Goal: Task Accomplishment & Management: Use online tool/utility

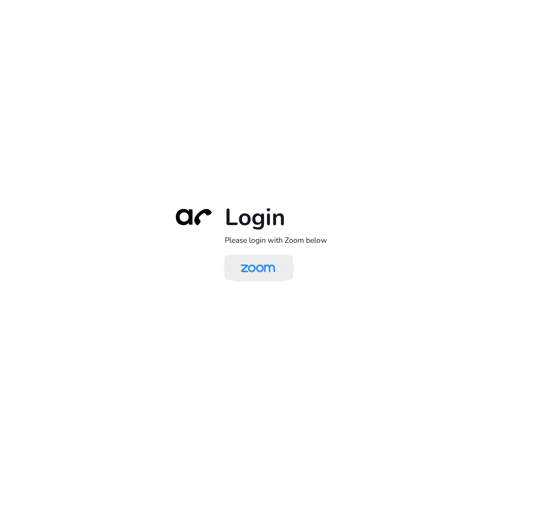
click at [261, 264] on img at bounding box center [258, 268] width 50 height 23
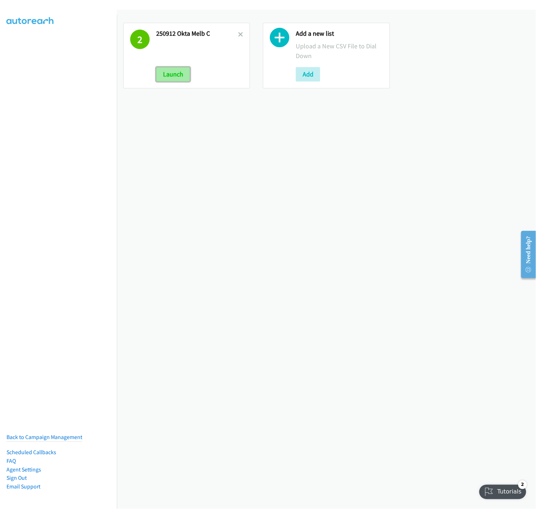
click at [168, 78] on button "Launch" at bounding box center [173, 74] width 34 height 14
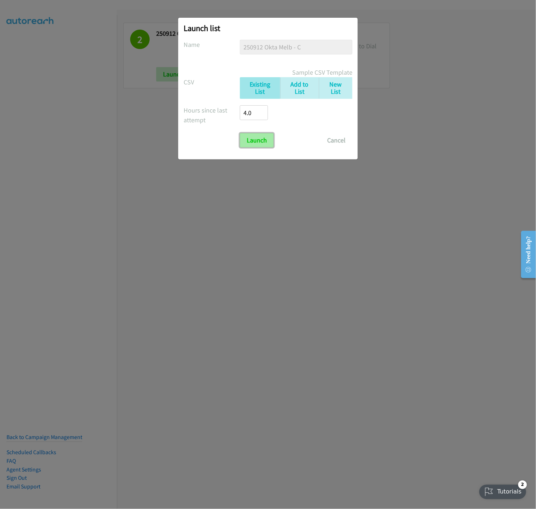
click at [259, 142] on input "Launch" at bounding box center [257, 140] width 34 height 14
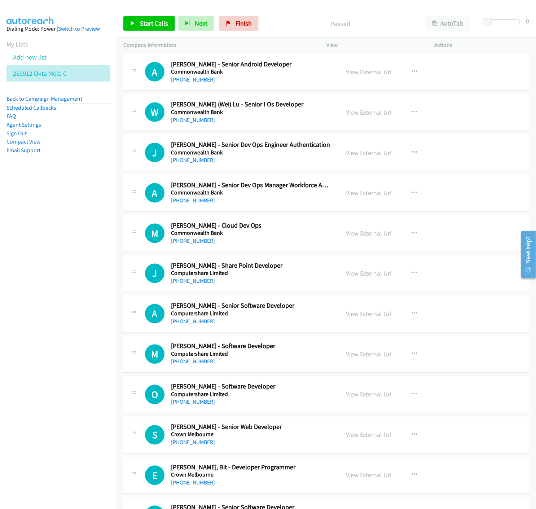
scroll to position [2807, 0]
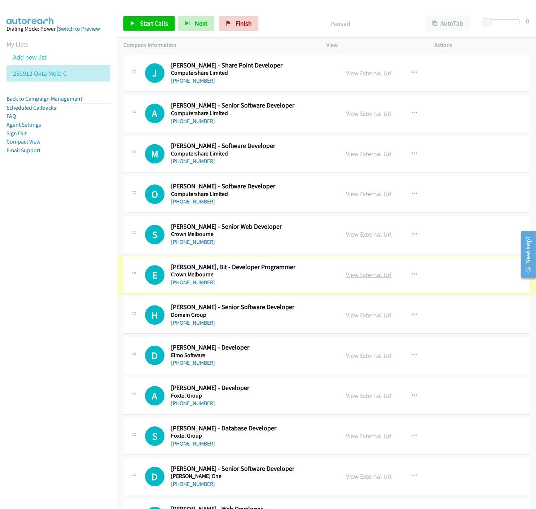
click at [374, 277] on link "View External Url" at bounding box center [369, 275] width 46 height 8
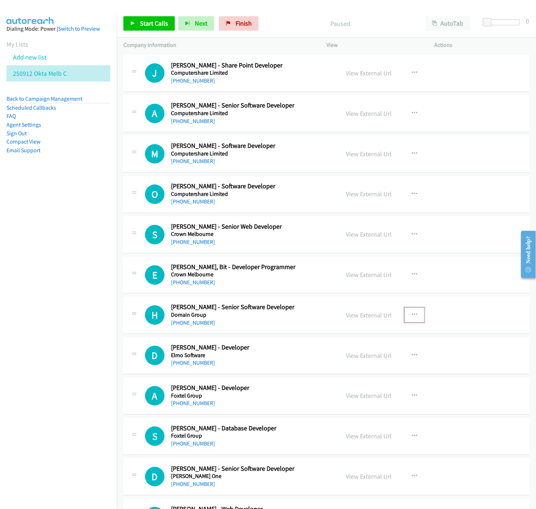
click at [412, 318] on icon "button" at bounding box center [415, 316] width 6 height 6
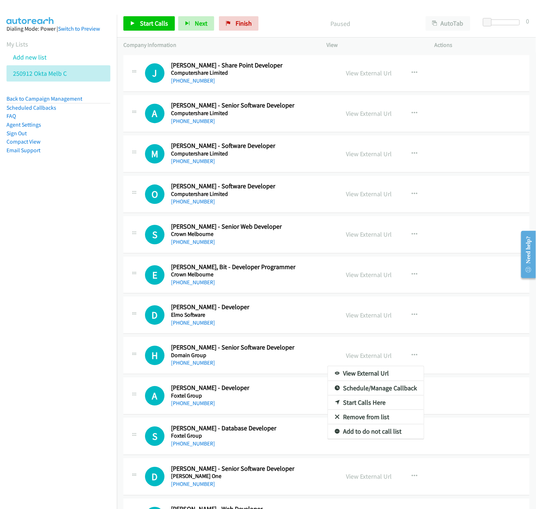
click at [335, 405] on icon at bounding box center [337, 403] width 5 height 5
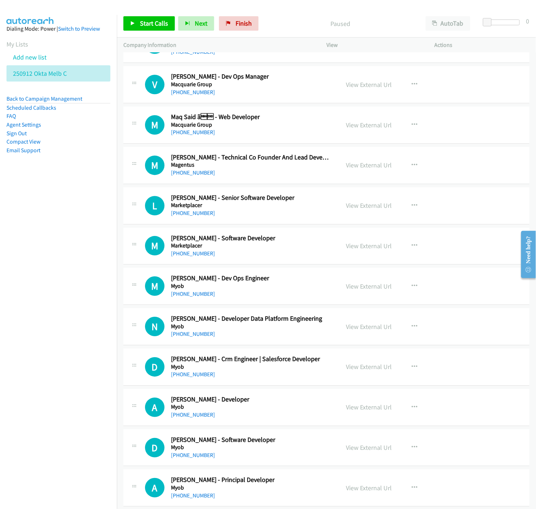
scroll to position [4532, 0]
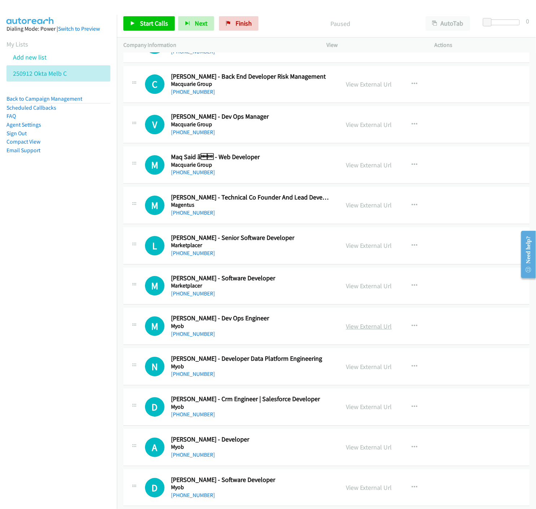
click at [346, 328] on link "View External Url" at bounding box center [369, 326] width 46 height 8
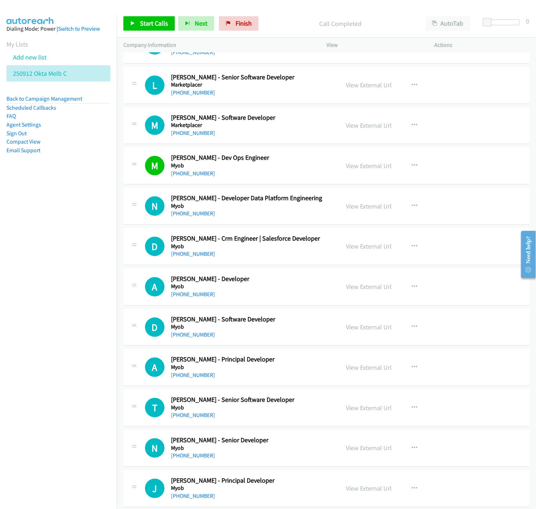
scroll to position [4733, 0]
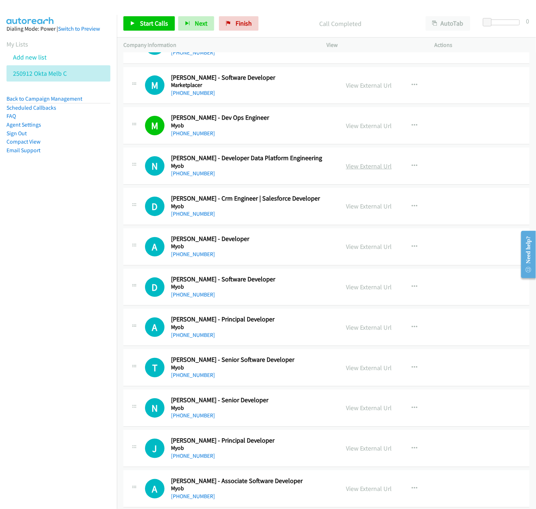
click at [363, 170] on link "View External Url" at bounding box center [369, 166] width 46 height 8
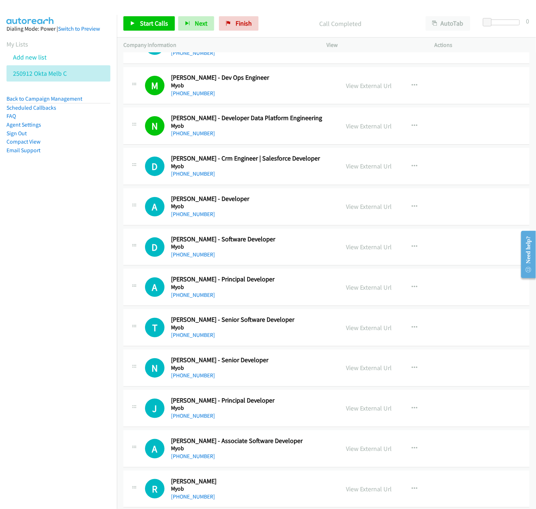
scroll to position [4813, 0]
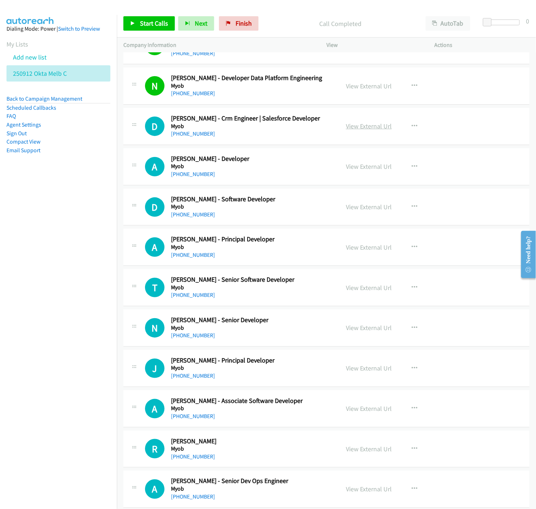
click at [358, 129] on link "View External Url" at bounding box center [369, 126] width 46 height 8
click at [414, 126] on icon "button" at bounding box center [415, 126] width 6 height 6
click at [335, 189] on icon at bounding box center [337, 188] width 5 height 5
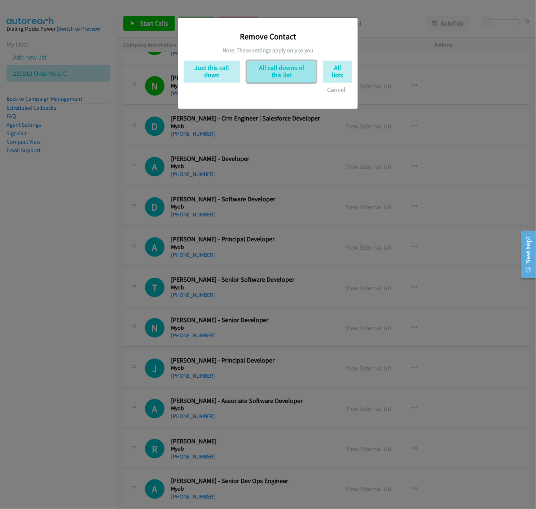
click at [279, 70] on button "All call downs of this list" at bounding box center [282, 72] width 70 height 22
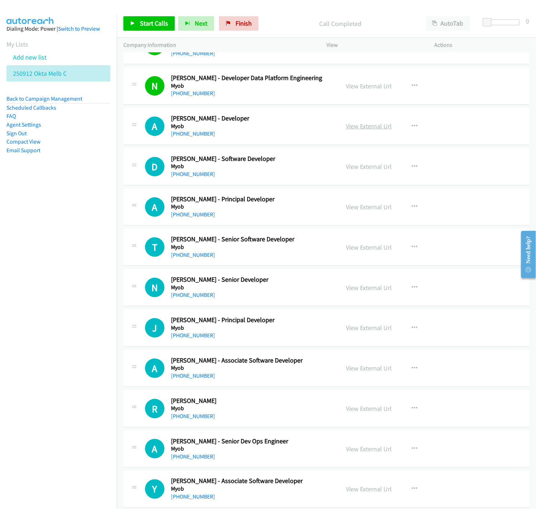
click at [371, 127] on link "View External Url" at bounding box center [369, 126] width 46 height 8
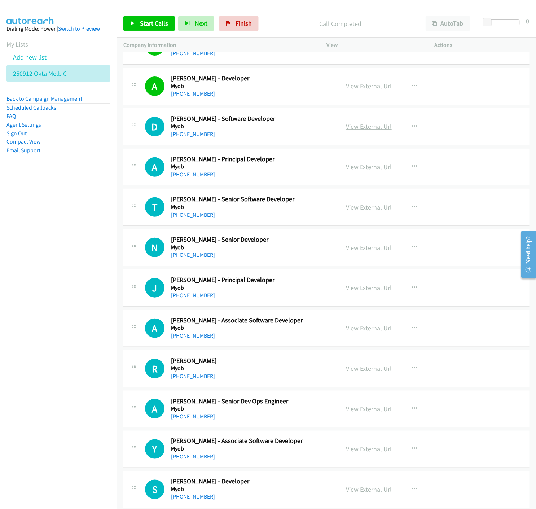
click at [356, 127] on link "View External Url" at bounding box center [369, 126] width 46 height 8
click at [412, 126] on icon "button" at bounding box center [415, 127] width 6 height 6
click at [335, 188] on icon at bounding box center [337, 188] width 5 height 5
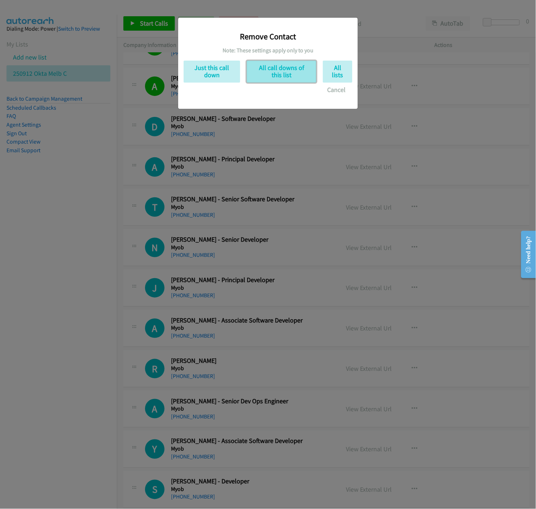
click at [276, 74] on button "All call downs of this list" at bounding box center [282, 72] width 70 height 22
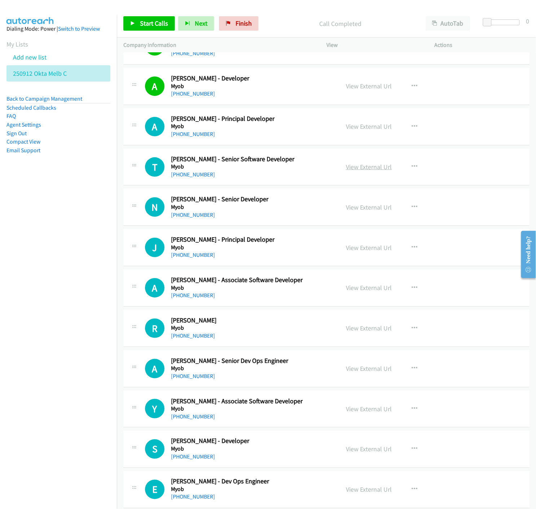
click at [369, 170] on link "View External Url" at bounding box center [369, 167] width 46 height 8
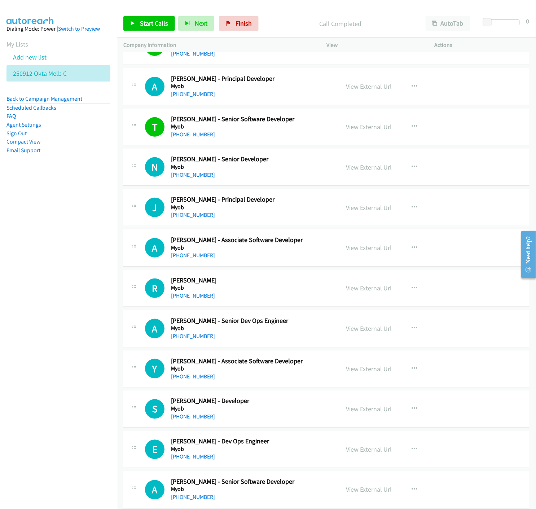
click at [366, 170] on link "View External Url" at bounding box center [369, 167] width 46 height 8
click at [412, 167] on icon "button" at bounding box center [415, 167] width 6 height 6
click at [335, 231] on icon at bounding box center [337, 229] width 5 height 5
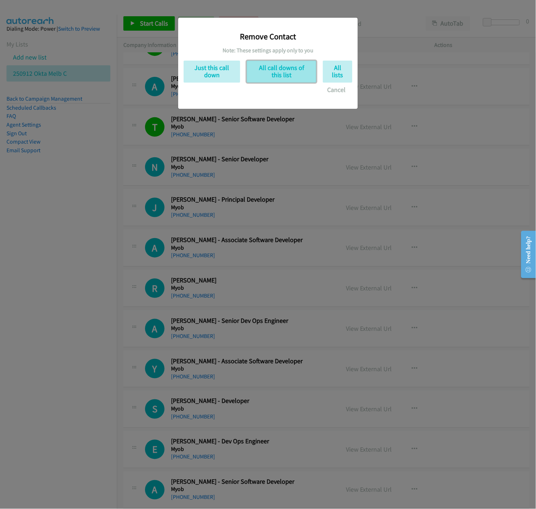
click at [275, 73] on button "All call downs of this list" at bounding box center [282, 72] width 70 height 22
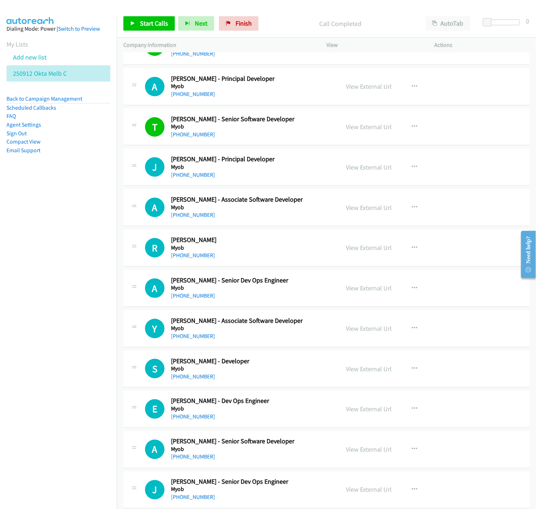
scroll to position [4933, 0]
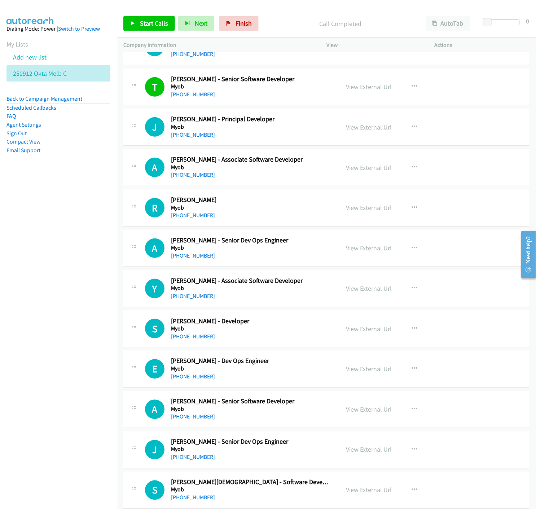
click at [361, 128] on link "View External Url" at bounding box center [369, 127] width 46 height 8
click at [369, 130] on link "View External Url" at bounding box center [369, 127] width 46 height 8
click at [414, 128] on button "button" at bounding box center [414, 127] width 19 height 14
click at [335, 190] on icon at bounding box center [337, 189] width 5 height 5
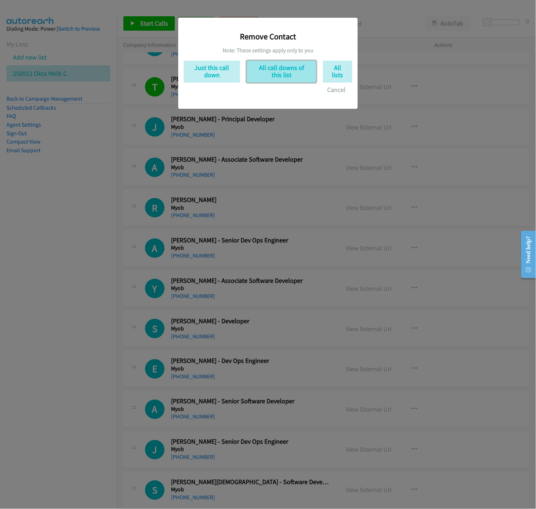
click at [282, 77] on button "All call downs of this list" at bounding box center [282, 72] width 70 height 22
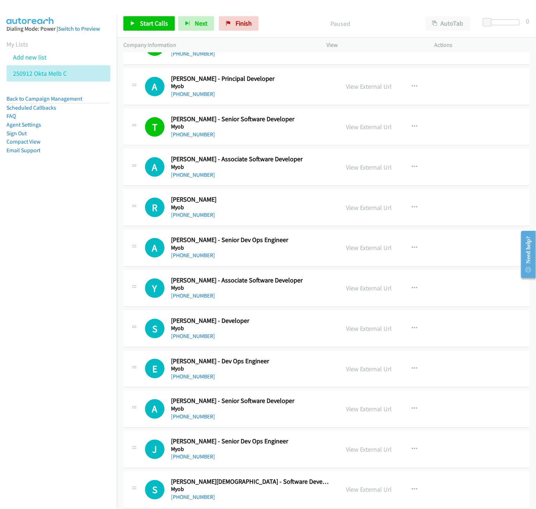
scroll to position [4973, 0]
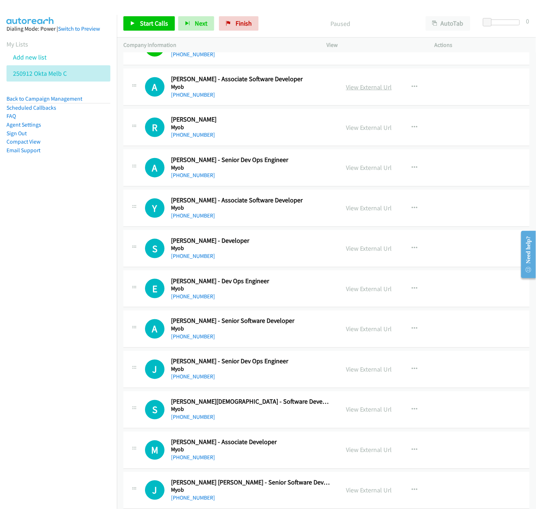
click at [356, 87] on link "View External Url" at bounding box center [369, 87] width 46 height 8
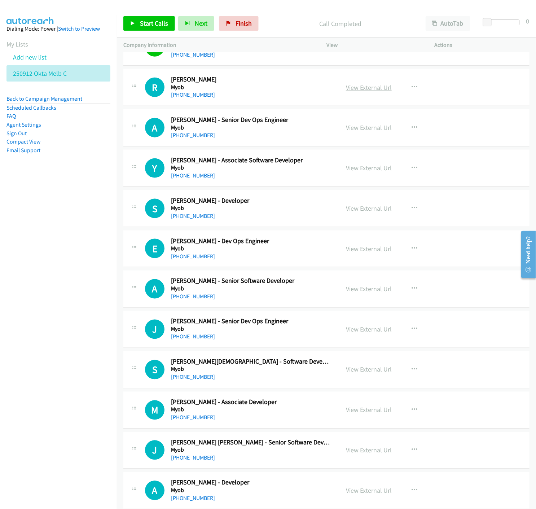
click at [355, 90] on link "View External Url" at bounding box center [369, 87] width 46 height 8
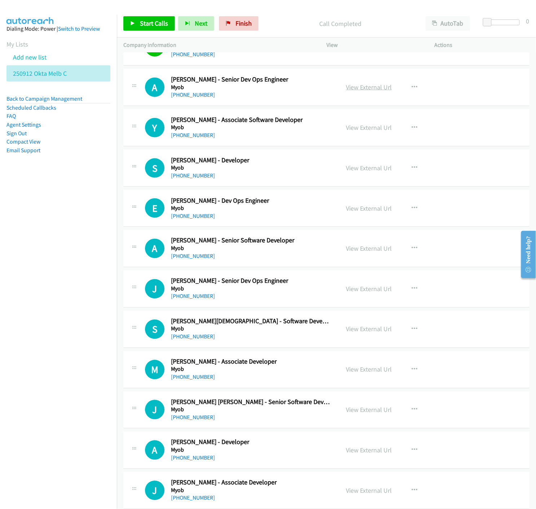
click at [365, 90] on link "View External Url" at bounding box center [369, 87] width 46 height 8
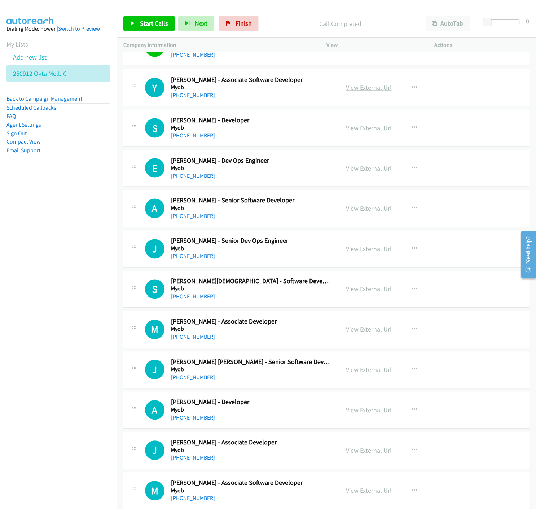
click at [364, 89] on link "View External Url" at bounding box center [369, 87] width 46 height 8
click at [412, 90] on icon "button" at bounding box center [415, 88] width 6 height 6
click at [335, 150] on icon at bounding box center [337, 149] width 5 height 5
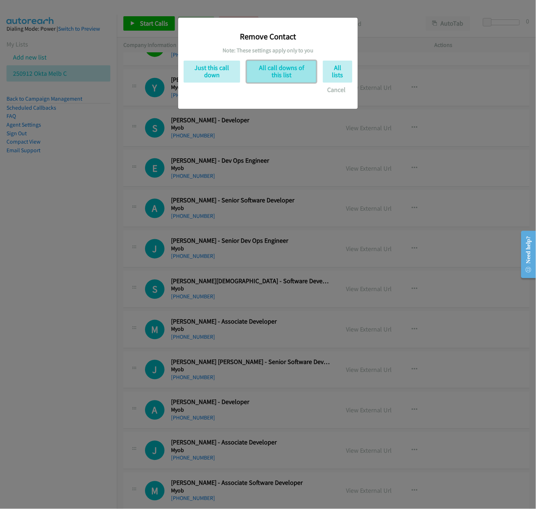
click at [283, 68] on button "All call downs of this list" at bounding box center [282, 72] width 70 height 22
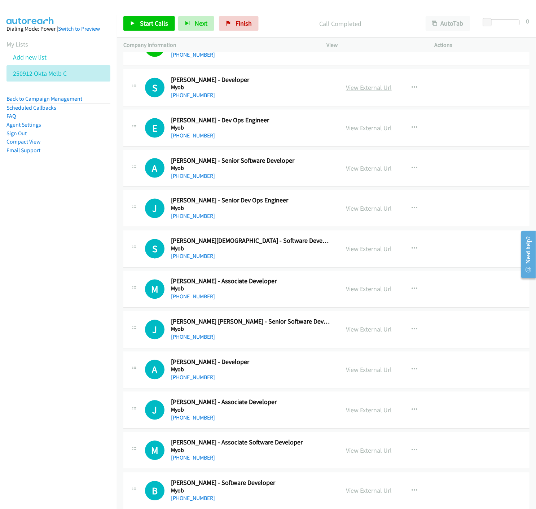
click at [358, 88] on link "View External Url" at bounding box center [369, 87] width 46 height 8
click at [412, 88] on icon "button" at bounding box center [415, 88] width 6 height 6
click at [343, 152] on link "Remove from list" at bounding box center [376, 149] width 96 height 14
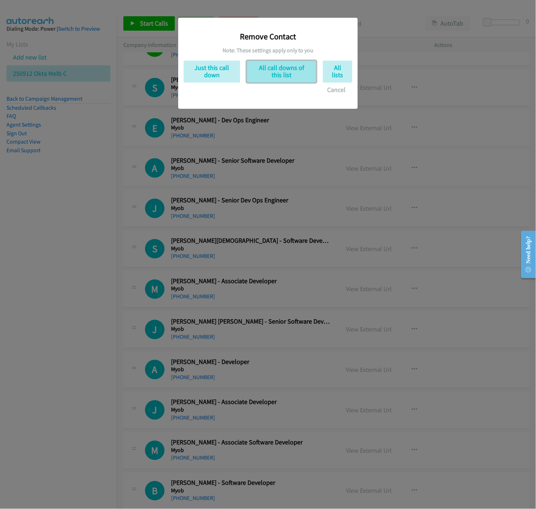
click at [293, 66] on button "All call downs of this list" at bounding box center [282, 72] width 70 height 22
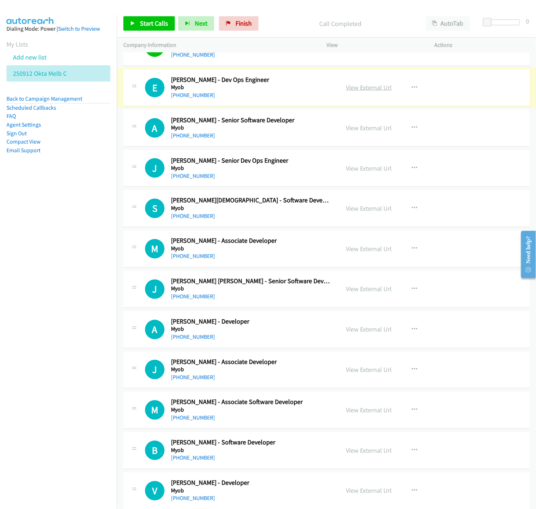
click at [377, 91] on link "View External Url" at bounding box center [369, 87] width 46 height 8
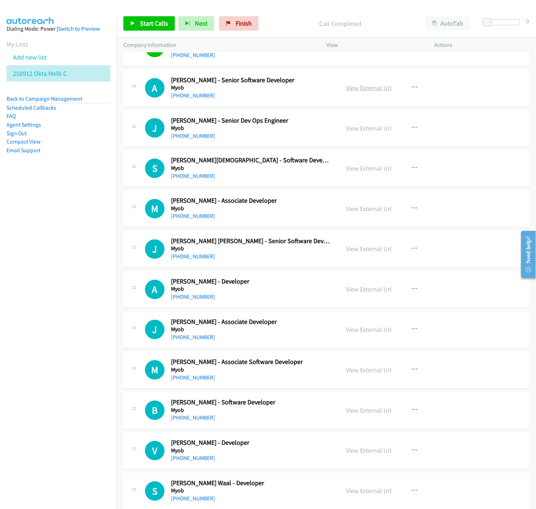
click at [357, 90] on link "View External Url" at bounding box center [369, 88] width 46 height 8
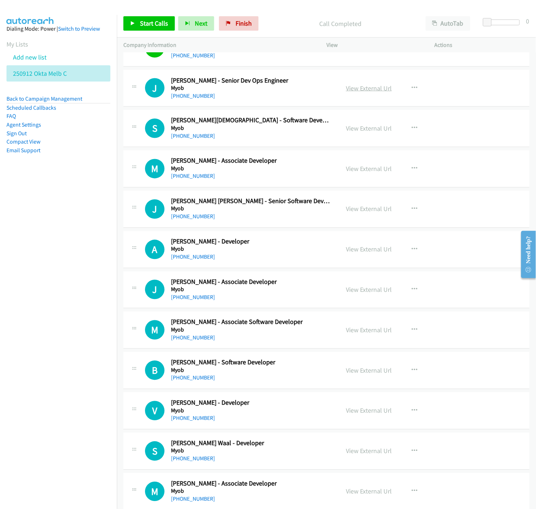
click at [371, 92] on link "View External Url" at bounding box center [369, 88] width 46 height 8
click at [362, 132] on link "View External Url" at bounding box center [369, 129] width 46 height 8
drag, startPoint x: 364, startPoint y: 131, endPoint x: 374, endPoint y: 238, distance: 107.0
click at [354, 129] on link "View External Url" at bounding box center [369, 129] width 46 height 8
drag, startPoint x: 59, startPoint y: 99, endPoint x: 62, endPoint y: 103, distance: 4.9
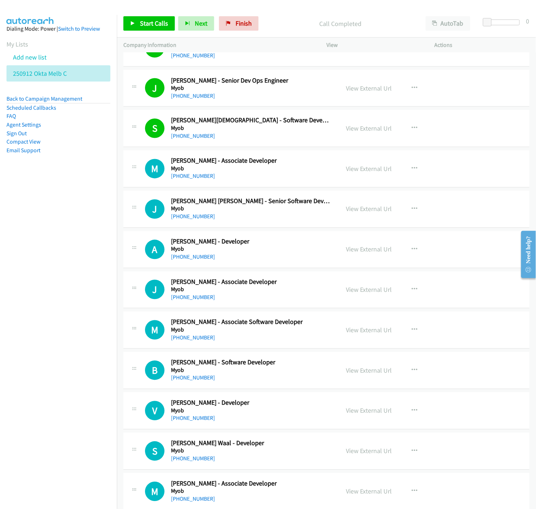
click at [59, 99] on link "Back to Campaign Management" at bounding box center [44, 98] width 76 height 7
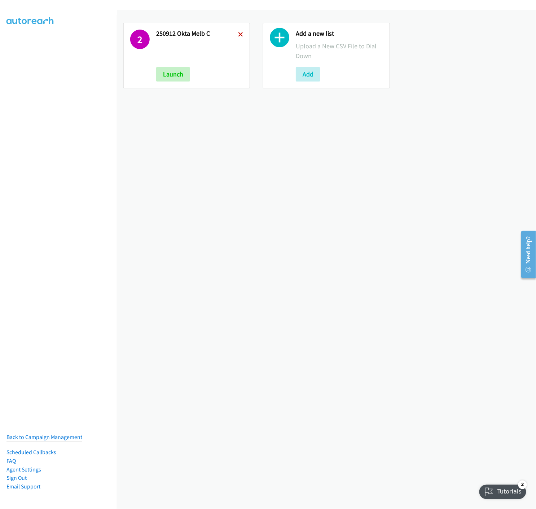
click at [238, 34] on icon at bounding box center [240, 34] width 5 height 5
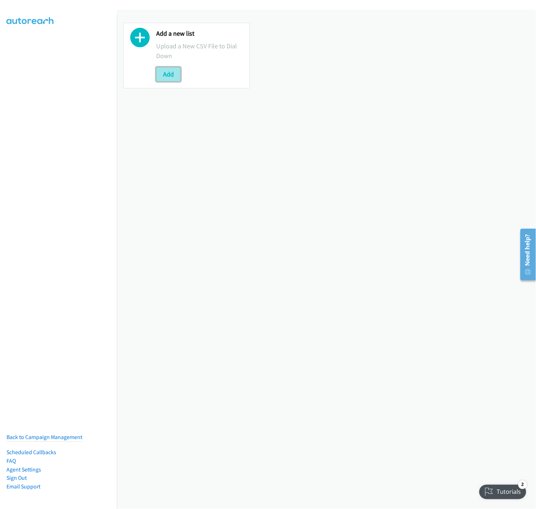
click at [166, 74] on button "Add" at bounding box center [168, 74] width 25 height 14
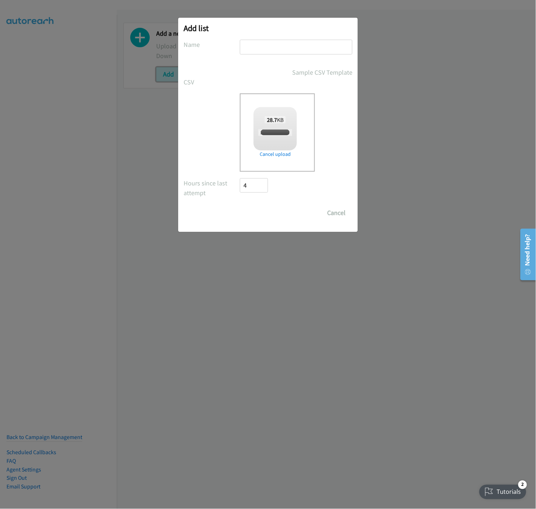
checkbox input "true"
click at [283, 49] on input "text" at bounding box center [296, 47] width 113 height 15
type input "250916 Okta Melb 22 Sept - A"
click at [262, 210] on input "Save List" at bounding box center [259, 213] width 38 height 14
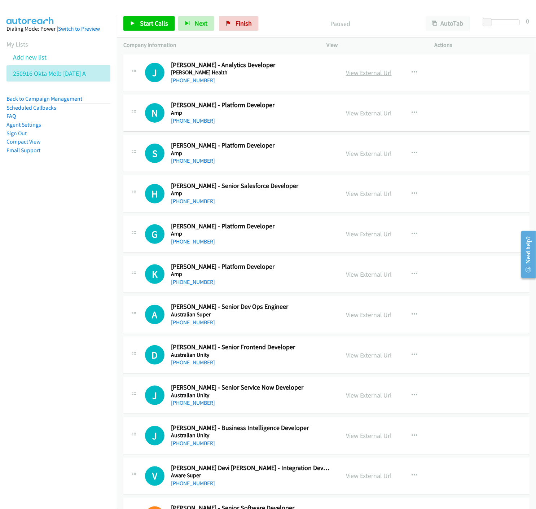
click at [355, 73] on link "View External Url" at bounding box center [369, 73] width 46 height 8
click at [362, 153] on link "View External Url" at bounding box center [369, 153] width 46 height 8
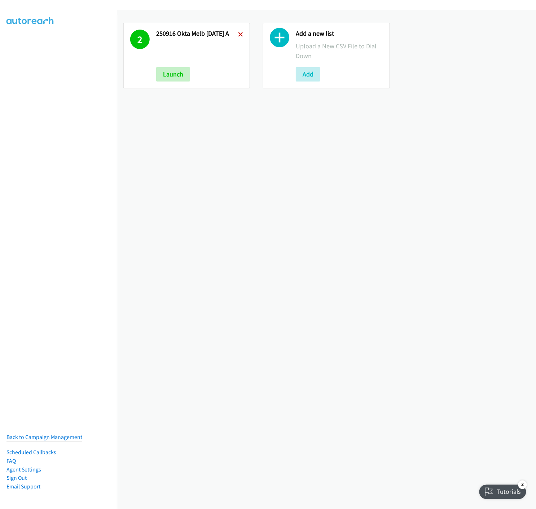
click at [240, 34] on icon at bounding box center [240, 34] width 5 height 5
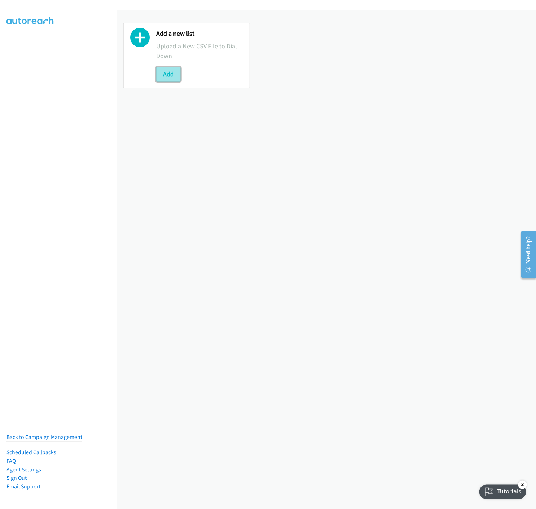
click at [167, 74] on button "Add" at bounding box center [168, 74] width 25 height 14
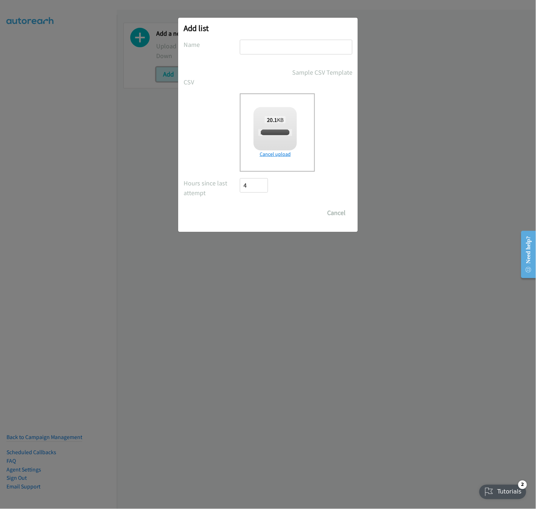
checkbox input "true"
drag, startPoint x: 280, startPoint y: 45, endPoint x: 289, endPoint y: 51, distance: 10.0
click at [280, 45] on input "text" at bounding box center [296, 47] width 113 height 15
type input "250916 Okta Dev Melb 22 Sep - A"
click at [265, 218] on input "Save List" at bounding box center [259, 213] width 38 height 14
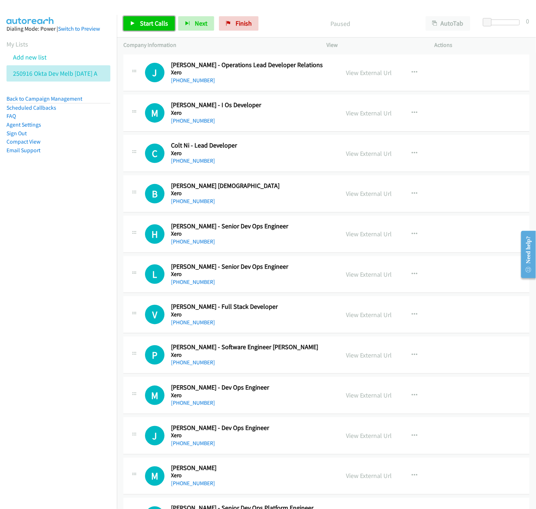
click at [148, 20] on span "Start Calls" at bounding box center [154, 23] width 28 height 8
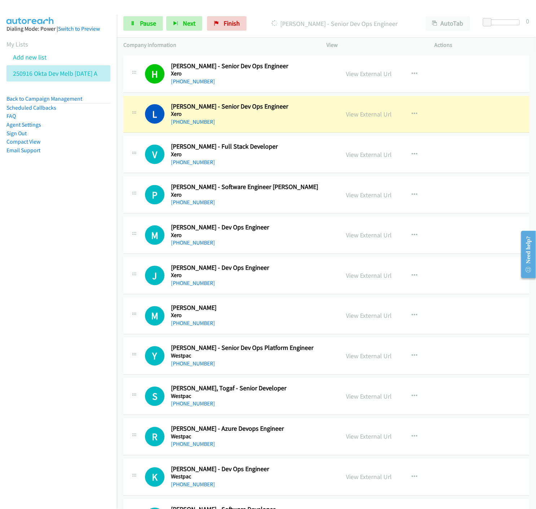
scroll to position [200, 0]
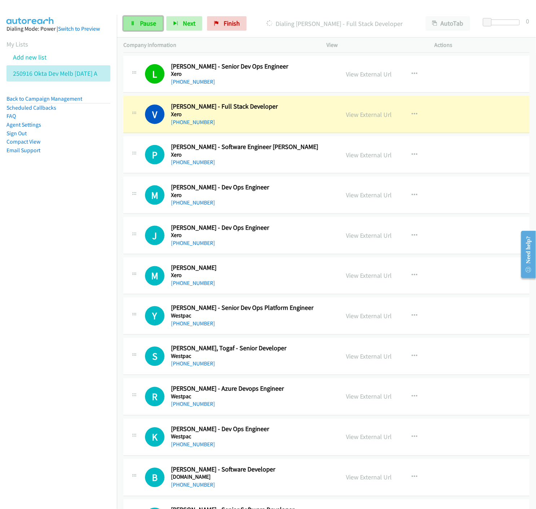
click at [129, 23] on link "Pause" at bounding box center [143, 23] width 40 height 14
click at [358, 113] on link "View External Url" at bounding box center [369, 114] width 46 height 8
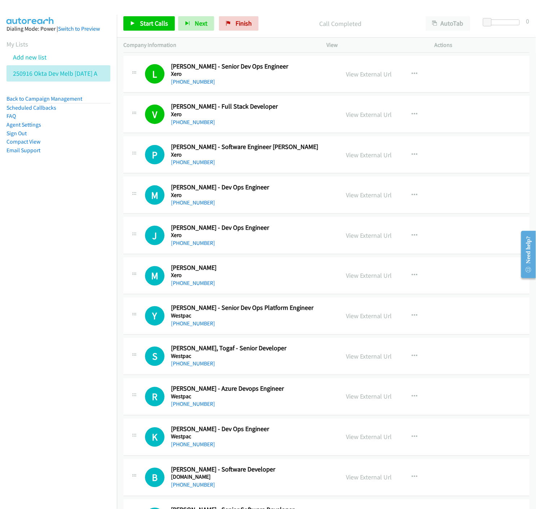
scroll to position [240, 0]
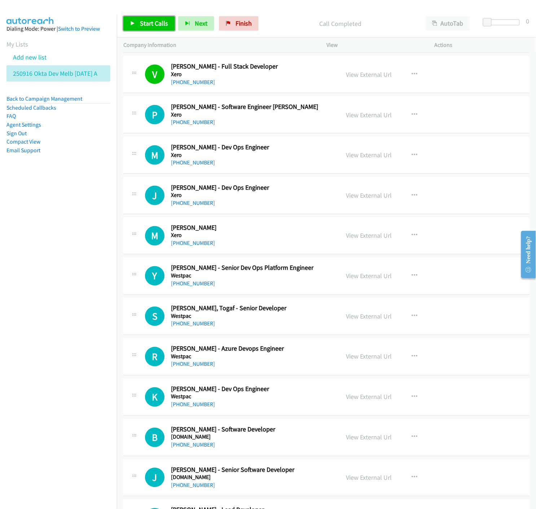
click at [127, 19] on link "Start Calls" at bounding box center [149, 23] width 52 height 14
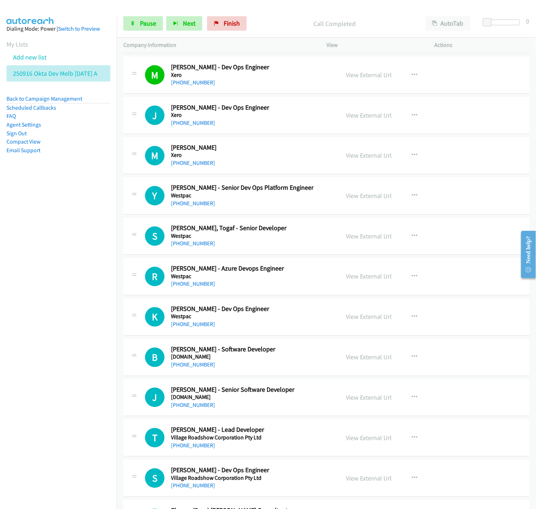
scroll to position [361, 0]
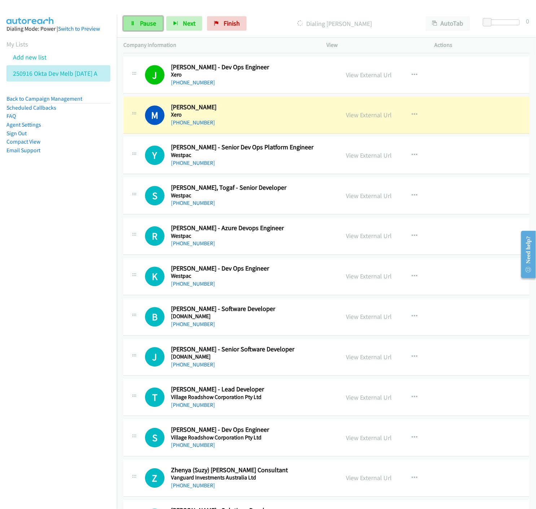
click at [142, 24] on span "Pause" at bounding box center [148, 23] width 16 height 8
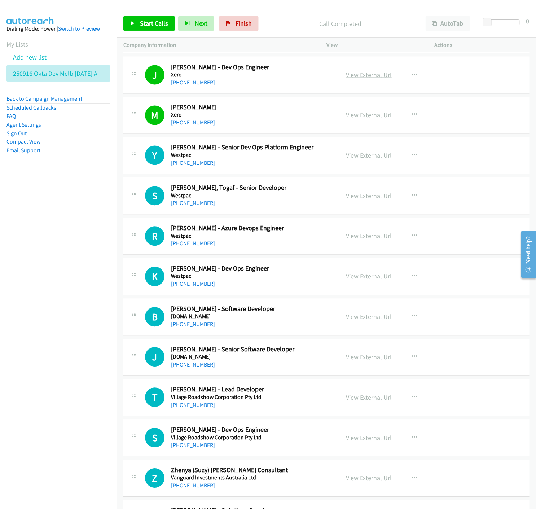
click at [360, 77] on link "View External Url" at bounding box center [369, 75] width 46 height 8
click at [370, 158] on link "View External Url" at bounding box center [369, 156] width 46 height 8
click at [412, 195] on icon "button" at bounding box center [415, 196] width 6 height 6
click at [335, 244] on icon at bounding box center [337, 243] width 5 height 5
drag, startPoint x: 126, startPoint y: 25, endPoint x: 127, endPoint y: 29, distance: 4.0
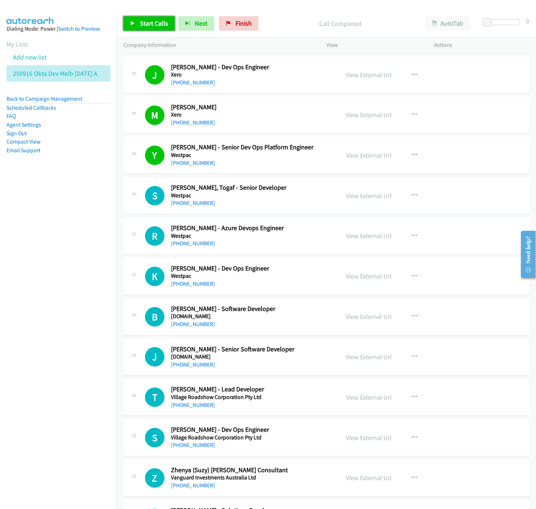
click at [127, 25] on link "Start Calls" at bounding box center [149, 23] width 52 height 14
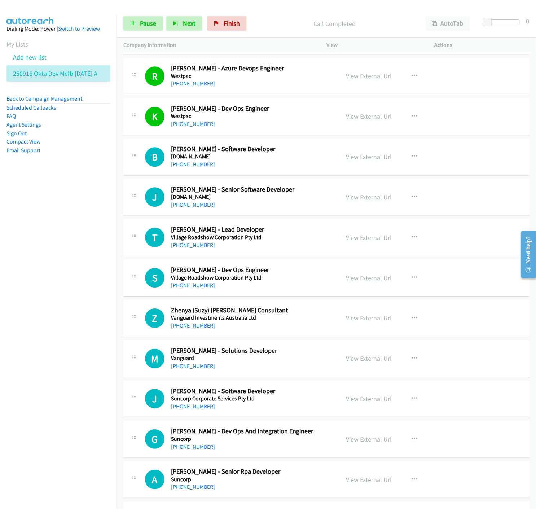
scroll to position [561, 0]
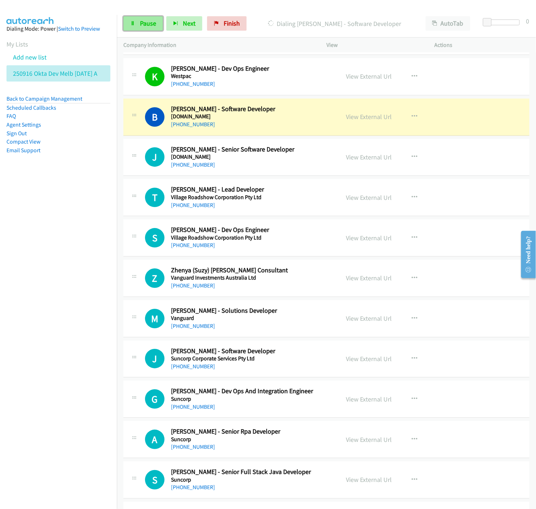
click at [141, 23] on span "Pause" at bounding box center [148, 23] width 16 height 8
click at [356, 118] on link "View External Url" at bounding box center [369, 117] width 46 height 8
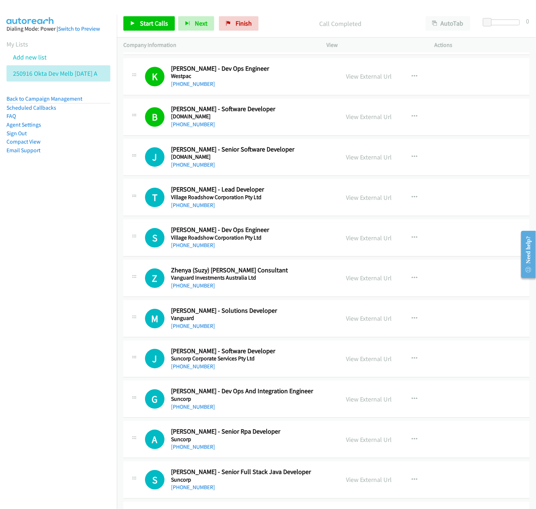
scroll to position [601, 0]
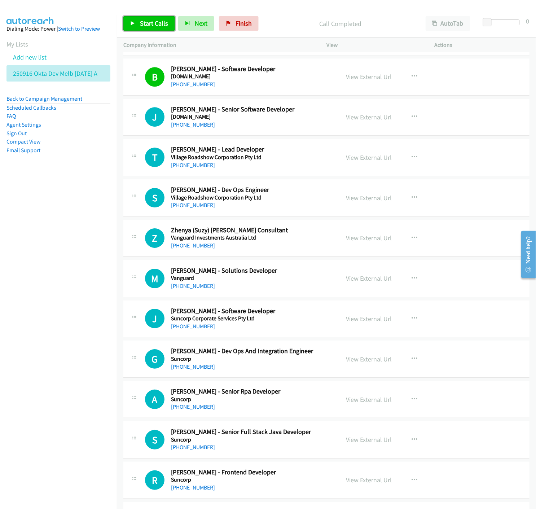
click at [149, 26] on span "Start Calls" at bounding box center [154, 23] width 28 height 8
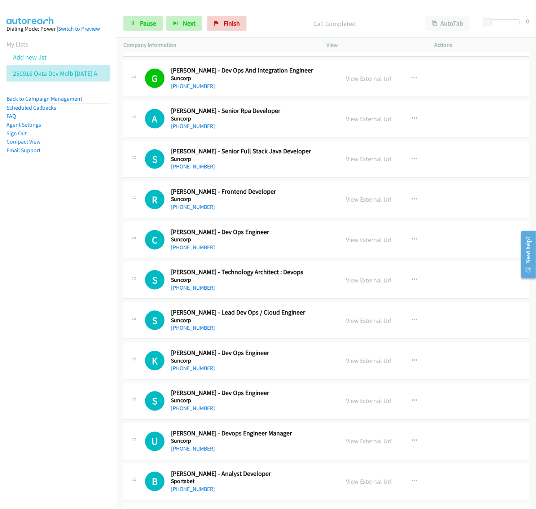
scroll to position [922, 0]
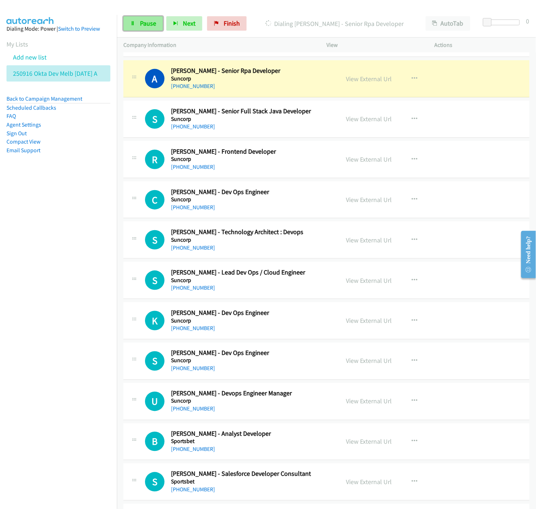
click at [144, 26] on span "Pause" at bounding box center [148, 23] width 16 height 8
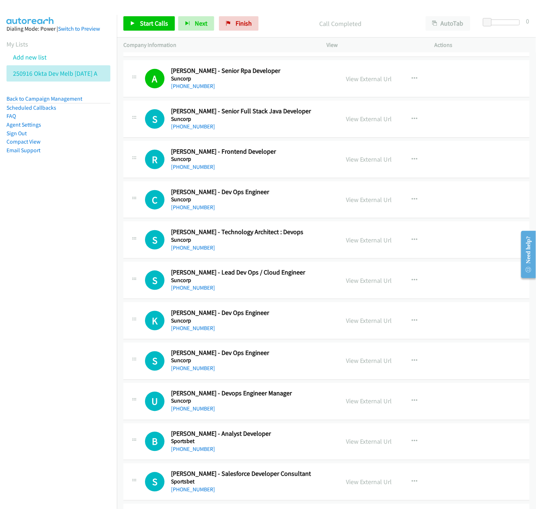
scroll to position [962, 0]
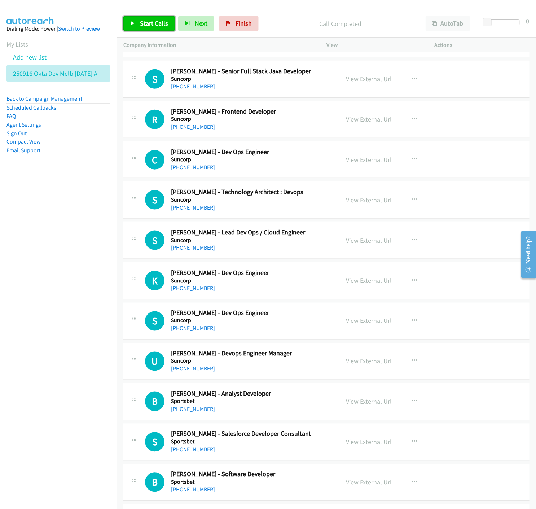
click at [134, 26] on icon at bounding box center [132, 23] width 5 height 5
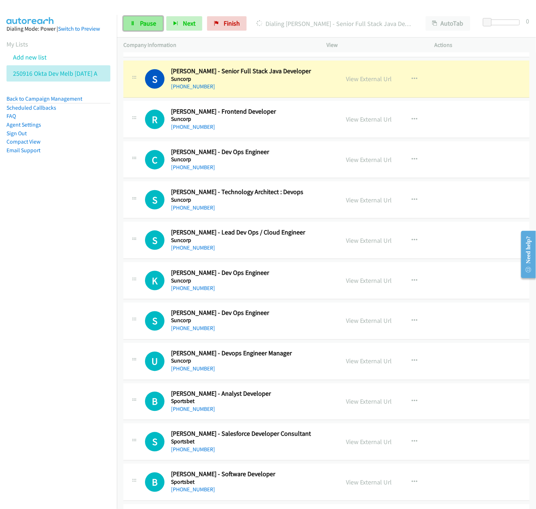
click at [130, 26] on link "Pause" at bounding box center [143, 23] width 40 height 14
click at [356, 80] on link "View External Url" at bounding box center [369, 79] width 46 height 8
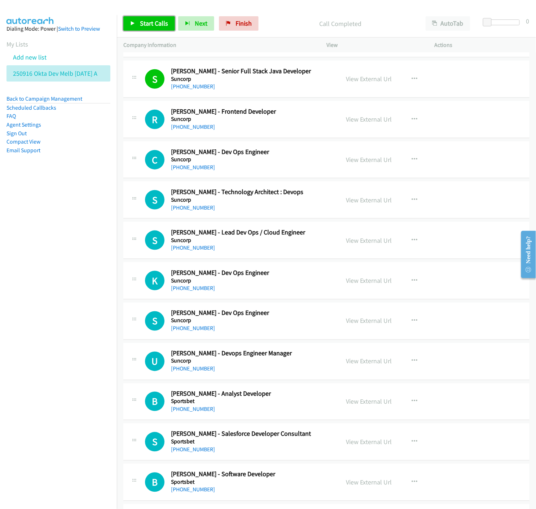
click at [132, 22] on icon at bounding box center [132, 23] width 5 height 5
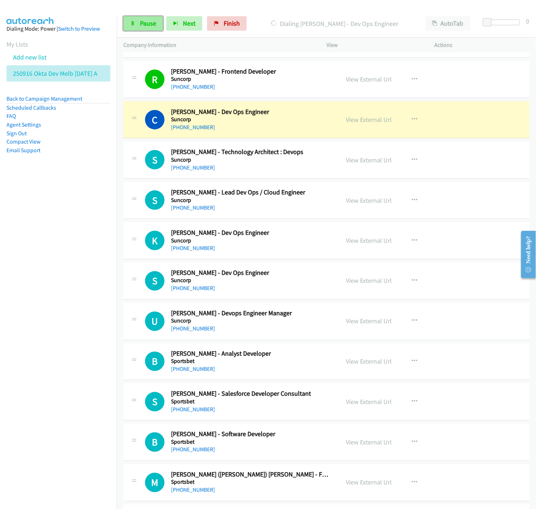
click at [149, 27] on span "Pause" at bounding box center [148, 23] width 16 height 8
click at [358, 120] on link "View External Url" at bounding box center [369, 120] width 46 height 8
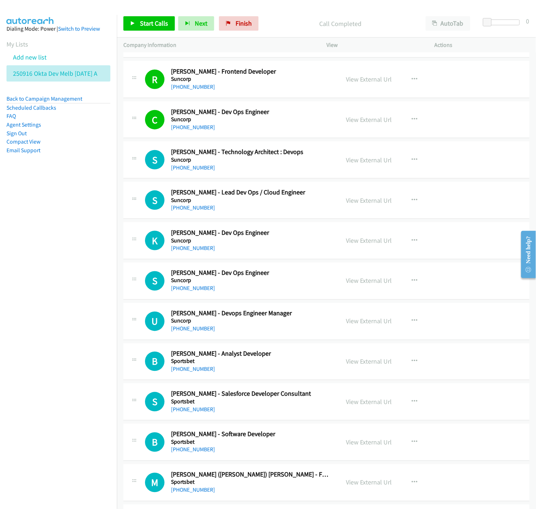
scroll to position [1042, 0]
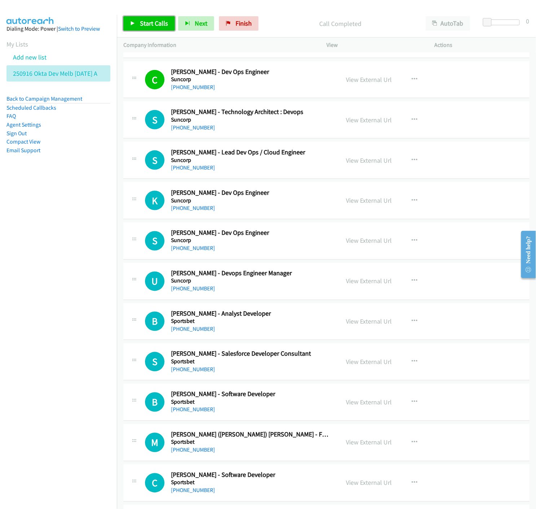
drag, startPoint x: 130, startPoint y: 23, endPoint x: 132, endPoint y: 28, distance: 5.0
click at [130, 23] on icon at bounding box center [132, 23] width 5 height 5
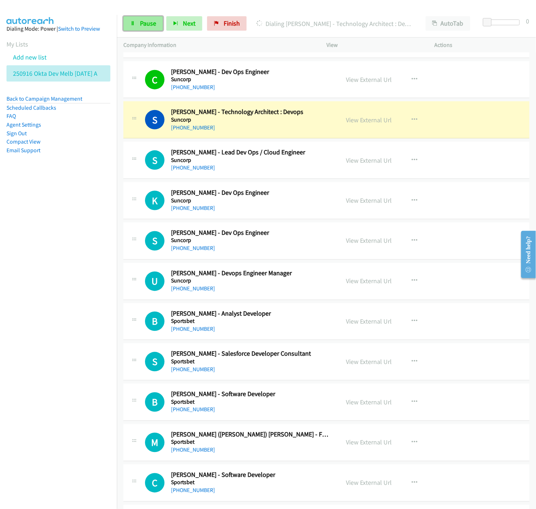
click at [141, 22] on span "Pause" at bounding box center [148, 23] width 16 height 8
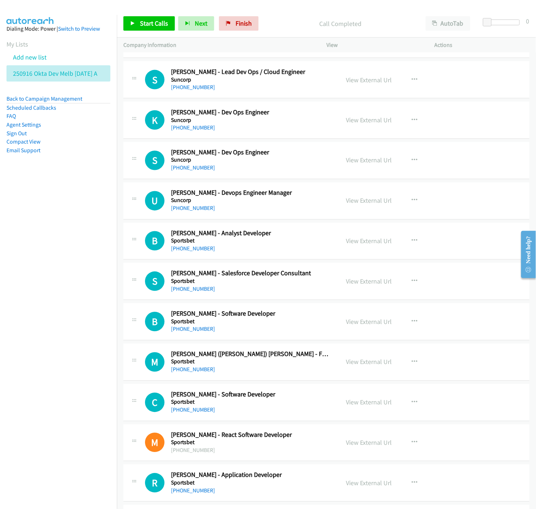
scroll to position [1083, 0]
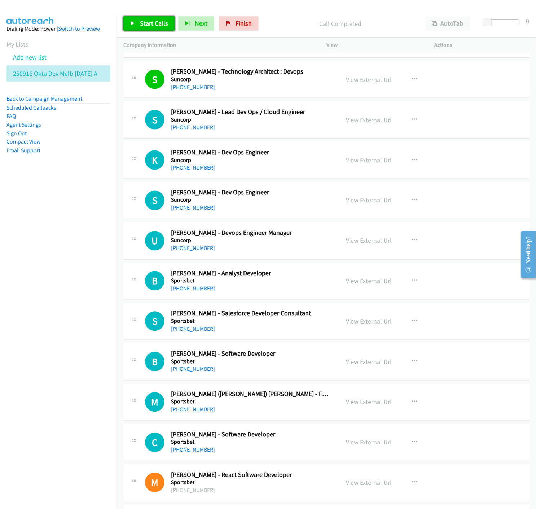
click at [134, 24] on icon at bounding box center [132, 23] width 5 height 5
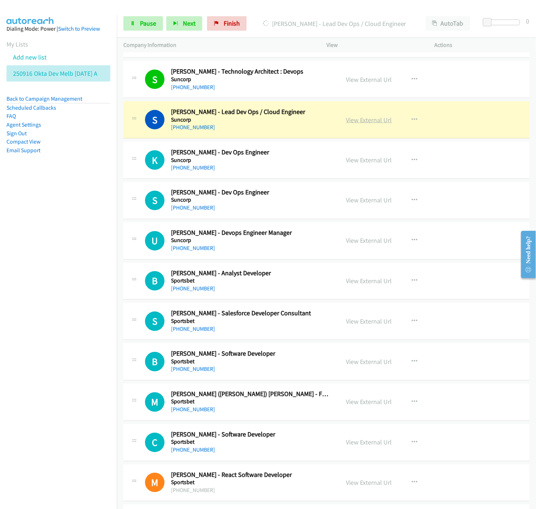
click at [380, 121] on link "View External Url" at bounding box center [369, 120] width 46 height 8
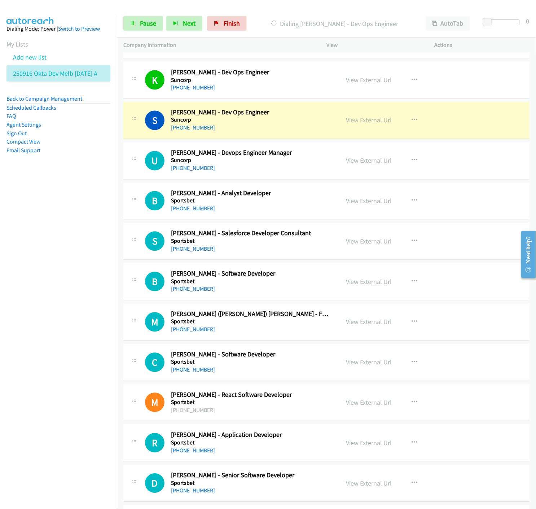
scroll to position [1203, 0]
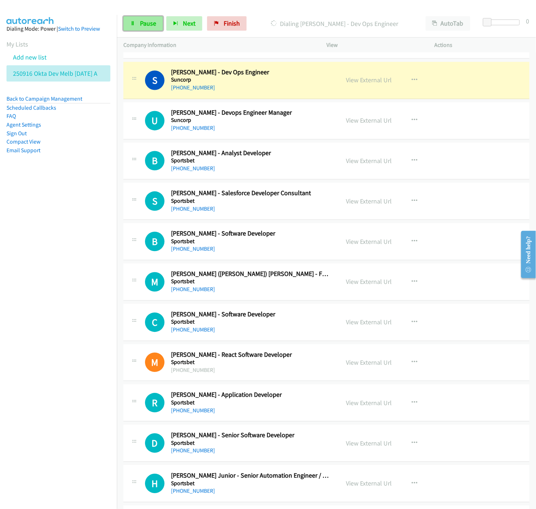
drag, startPoint x: 149, startPoint y: 18, endPoint x: 155, endPoint y: 27, distance: 10.1
click at [149, 18] on link "Pause" at bounding box center [143, 23] width 40 height 14
click at [357, 80] on link "View External Url" at bounding box center [369, 80] width 46 height 8
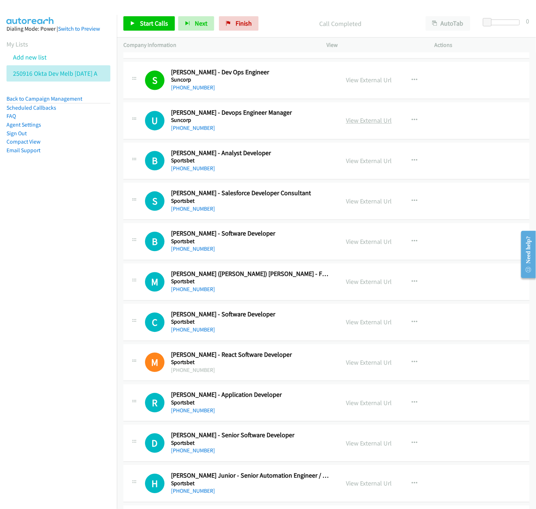
click at [378, 120] on link "View External Url" at bounding box center [369, 121] width 46 height 8
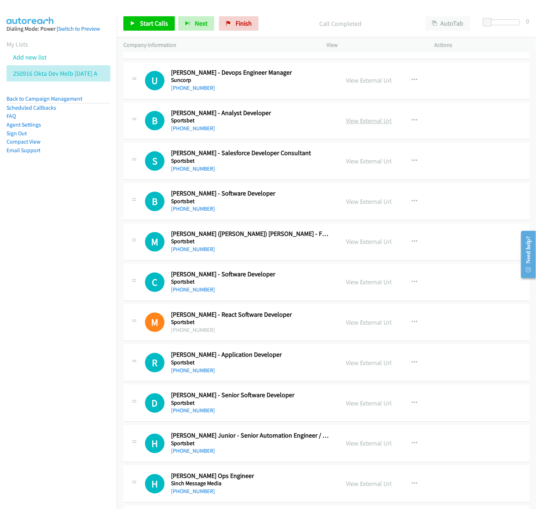
click at [374, 123] on link "View External Url" at bounding box center [369, 121] width 46 height 8
click at [367, 162] on link "View External Url" at bounding box center [369, 161] width 46 height 8
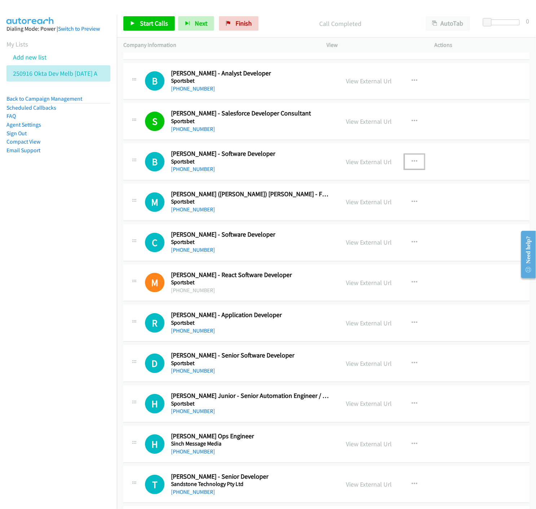
click at [412, 164] on icon "button" at bounding box center [415, 162] width 6 height 6
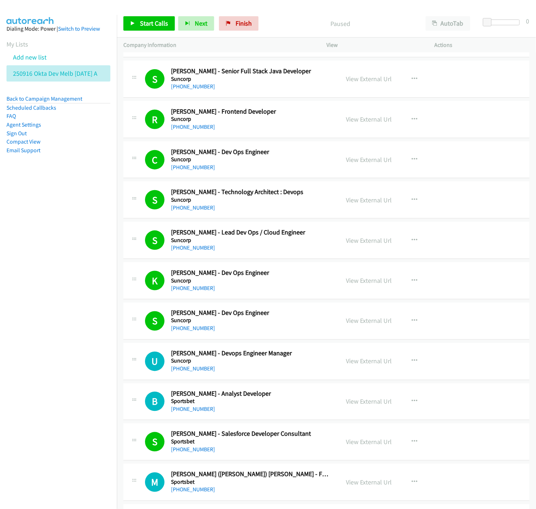
scroll to position [1203, 0]
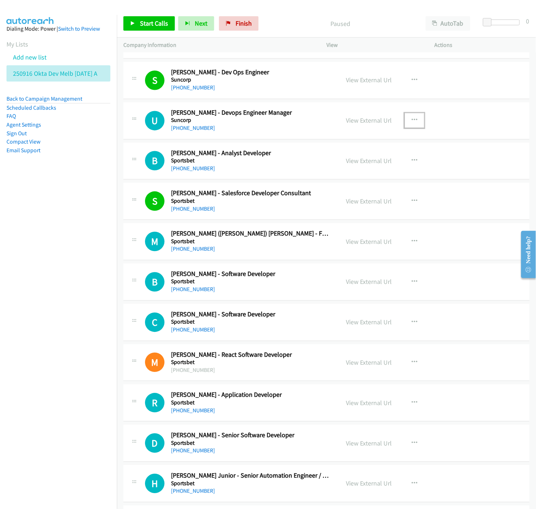
click at [412, 121] on icon "button" at bounding box center [415, 121] width 6 height 6
click at [335, 166] on icon at bounding box center [337, 168] width 5 height 5
click at [139, 23] on link "Start Calls" at bounding box center [149, 23] width 52 height 14
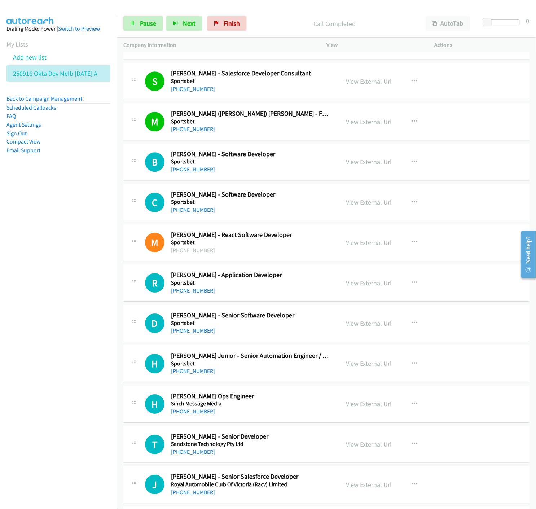
scroll to position [1363, 0]
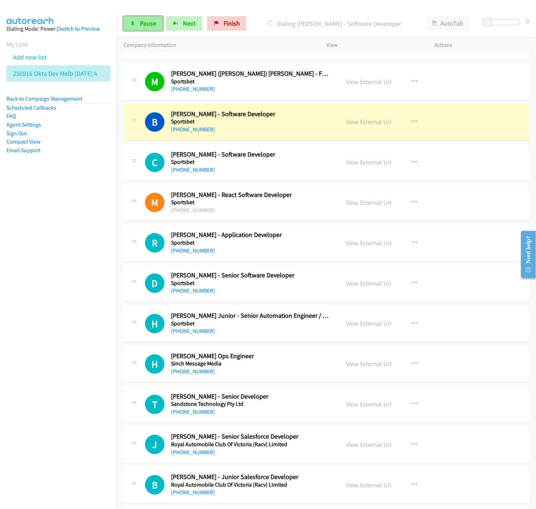
click at [130, 23] on icon at bounding box center [132, 23] width 5 height 5
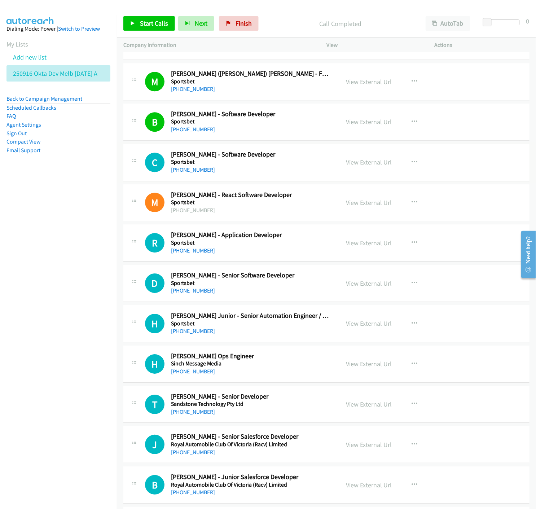
click at [369, 163] on link "View External Url" at bounding box center [369, 162] width 46 height 8
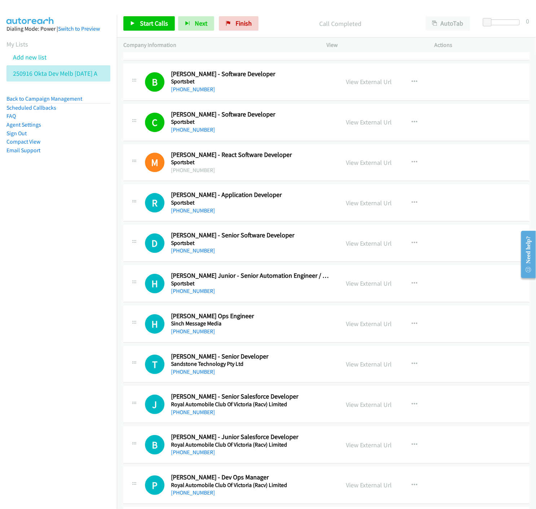
scroll to position [1444, 0]
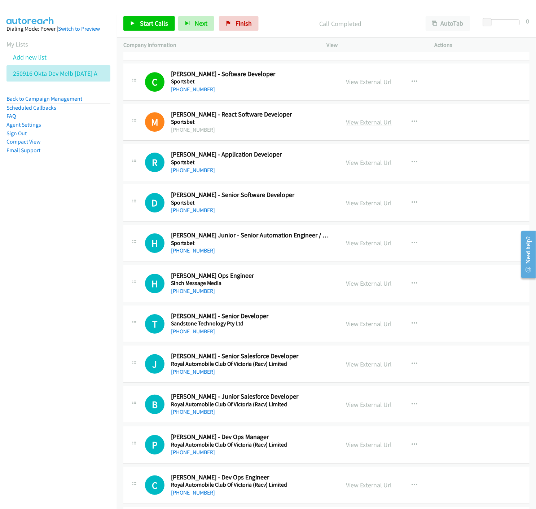
click at [357, 123] on link "View External Url" at bounding box center [369, 122] width 46 height 8
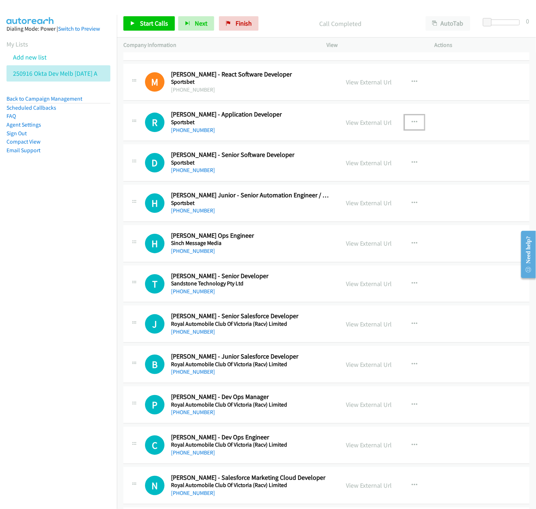
click at [413, 124] on icon "button" at bounding box center [415, 122] width 6 height 6
click at [335, 168] on icon at bounding box center [337, 169] width 5 height 5
click at [153, 26] on span "Start Calls" at bounding box center [154, 23] width 28 height 8
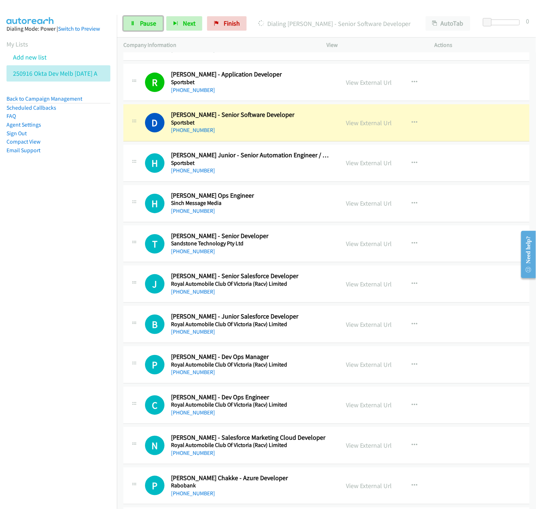
drag, startPoint x: 139, startPoint y: 25, endPoint x: 111, endPoint y: 43, distance: 33.5
click at [139, 24] on link "Pause" at bounding box center [143, 23] width 40 height 14
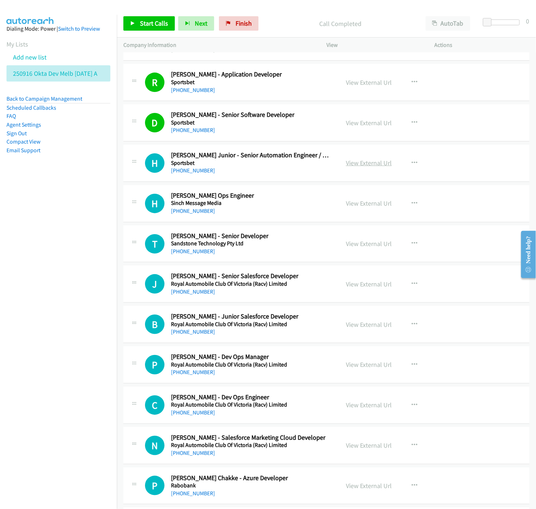
click at [361, 161] on link "View External Url" at bounding box center [369, 163] width 46 height 8
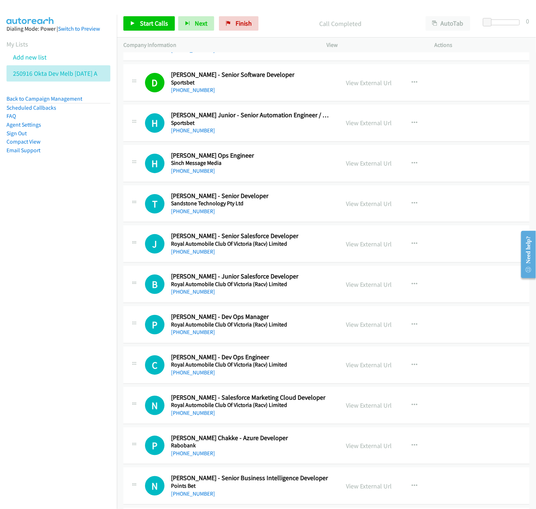
scroll to position [1604, 0]
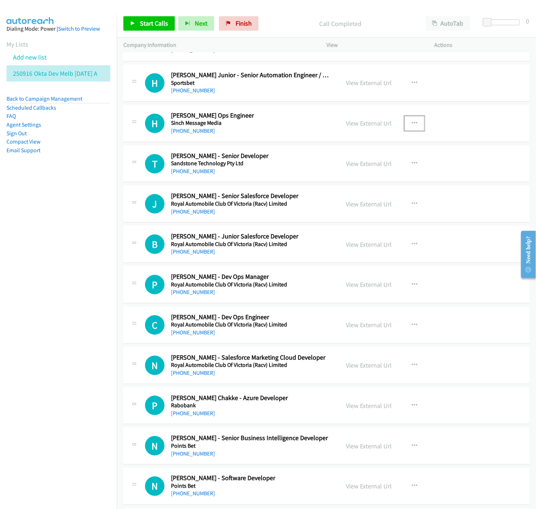
click at [412, 124] on icon "button" at bounding box center [415, 124] width 6 height 6
click at [335, 171] on icon at bounding box center [337, 170] width 5 height 5
drag, startPoint x: 133, startPoint y: 22, endPoint x: 147, endPoint y: 63, distance: 43.5
click at [133, 22] on icon at bounding box center [132, 23] width 5 height 5
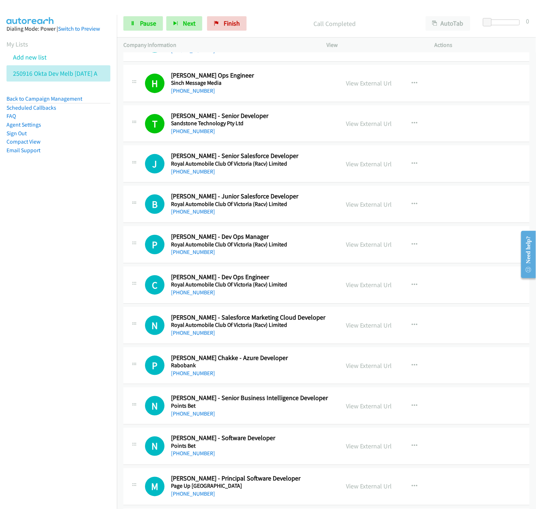
scroll to position [1684, 0]
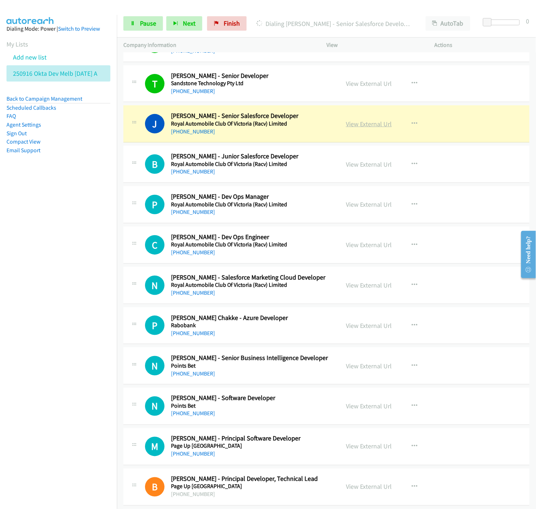
click at [362, 125] on link "View External Url" at bounding box center [369, 124] width 46 height 8
click at [145, 20] on span "Pause" at bounding box center [148, 23] width 16 height 8
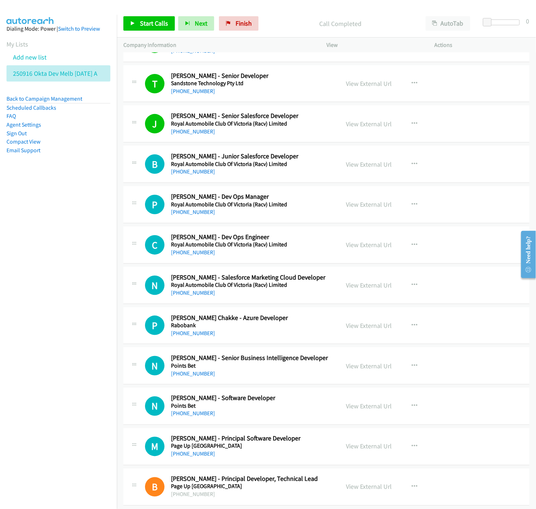
scroll to position [1724, 0]
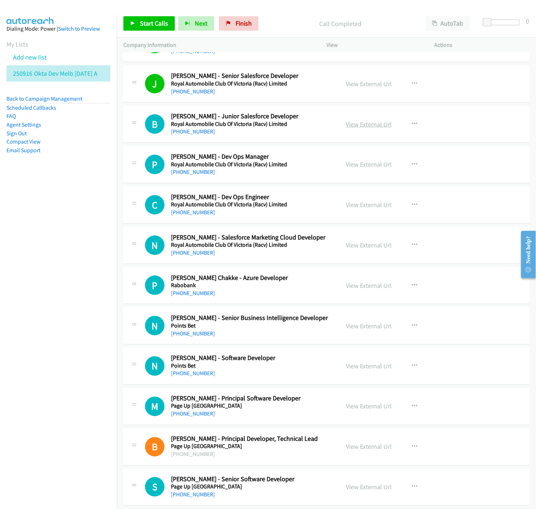
click at [358, 126] on link "View External Url" at bounding box center [369, 124] width 46 height 8
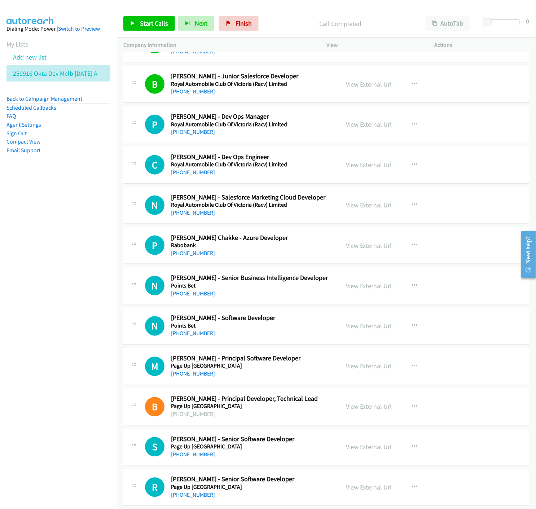
click at [357, 126] on link "View External Url" at bounding box center [369, 124] width 46 height 8
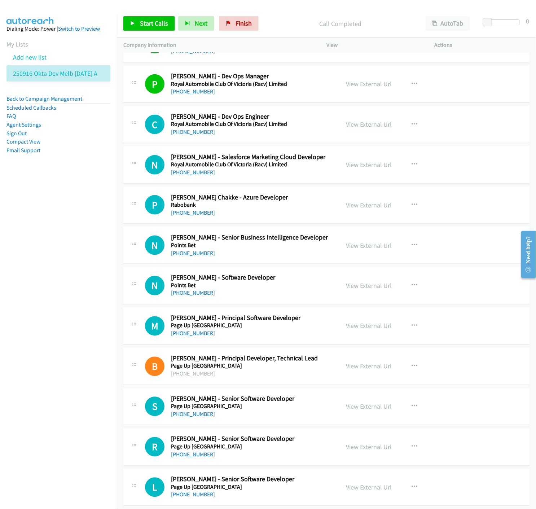
click at [356, 127] on link "View External Url" at bounding box center [369, 124] width 46 height 8
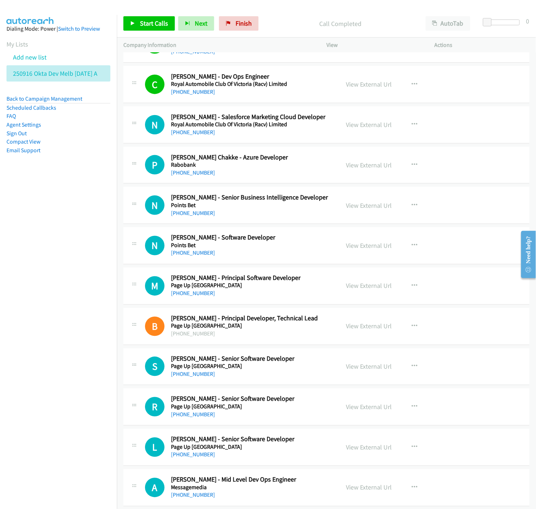
scroll to position [1885, 0]
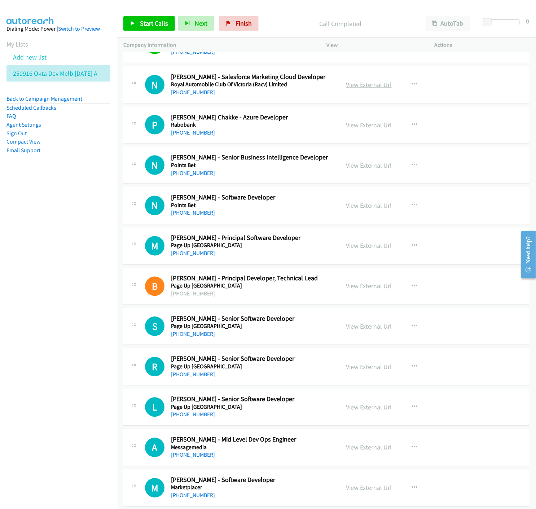
click at [352, 83] on link "View External Url" at bounding box center [369, 84] width 46 height 8
click at [365, 126] on link "View External Url" at bounding box center [369, 125] width 46 height 8
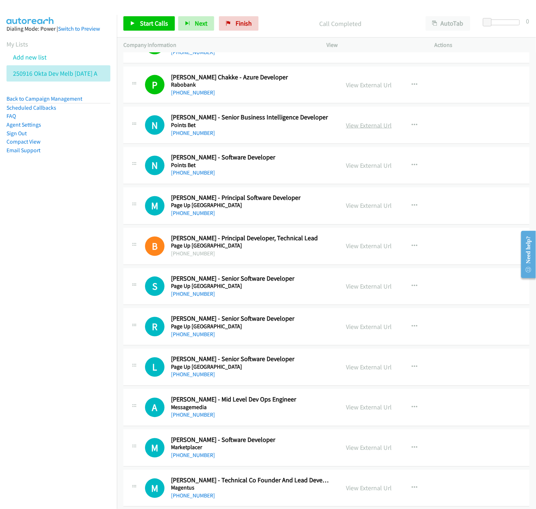
click at [356, 124] on link "View External Url" at bounding box center [369, 125] width 46 height 8
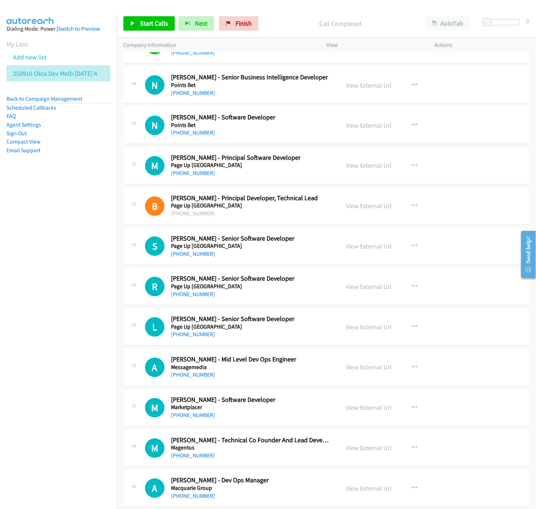
scroll to position [2005, 0]
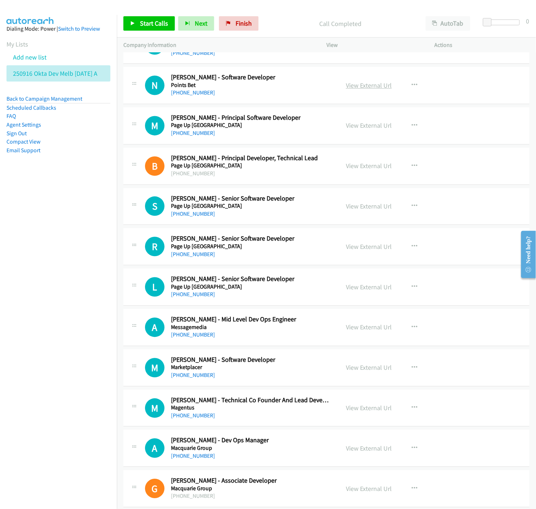
click at [371, 86] on link "View External Url" at bounding box center [369, 86] width 46 height 8
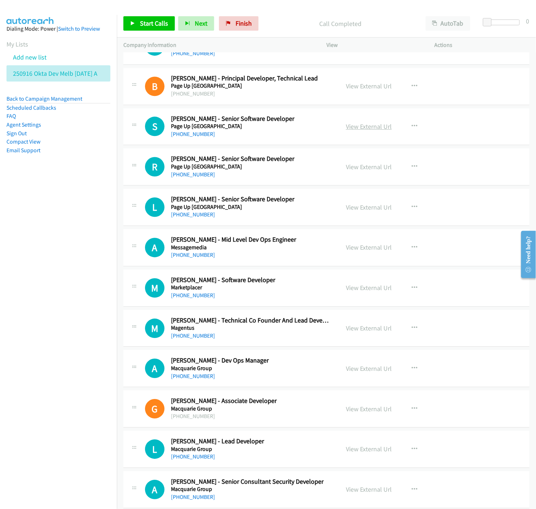
click at [383, 126] on link "View External Url" at bounding box center [369, 126] width 46 height 8
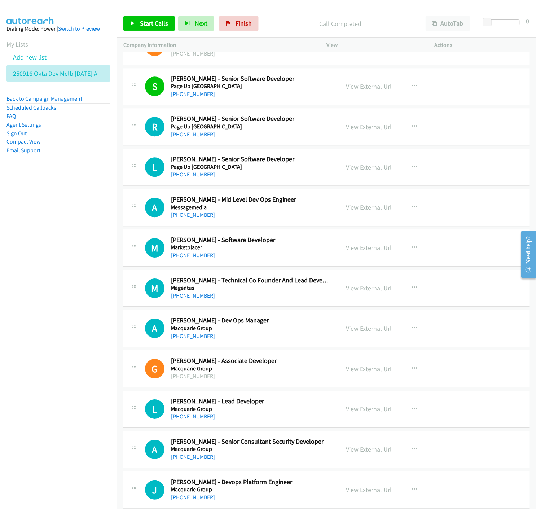
scroll to position [2166, 0]
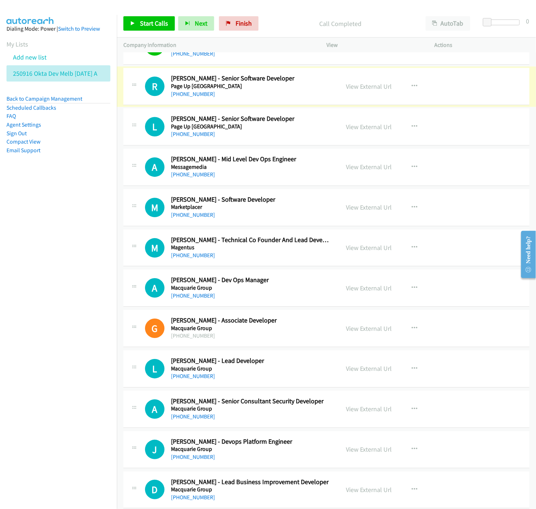
click at [379, 88] on link "View External Url" at bounding box center [369, 86] width 46 height 8
click at [413, 88] on icon "button" at bounding box center [415, 86] width 6 height 6
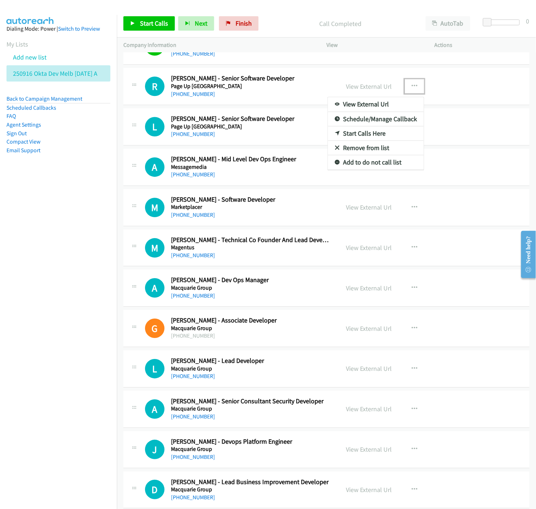
click at [335, 135] on icon at bounding box center [337, 133] width 5 height 5
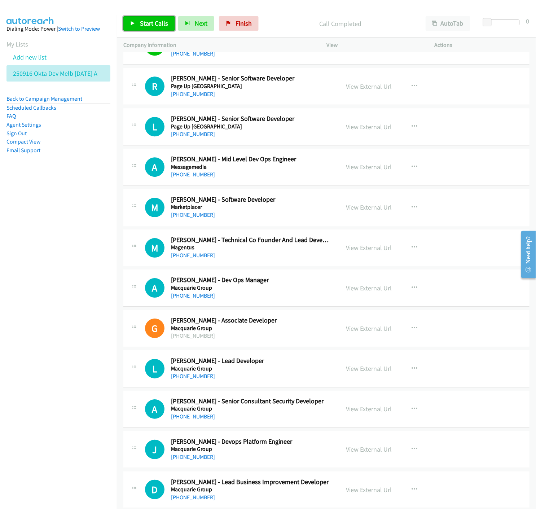
click at [139, 17] on link "Start Calls" at bounding box center [149, 23] width 52 height 14
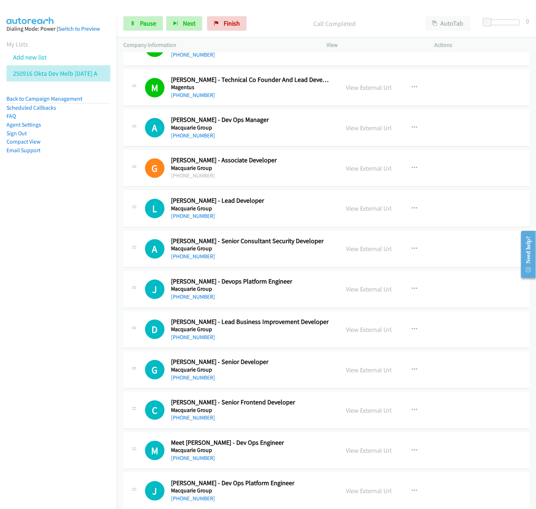
scroll to position [2366, 0]
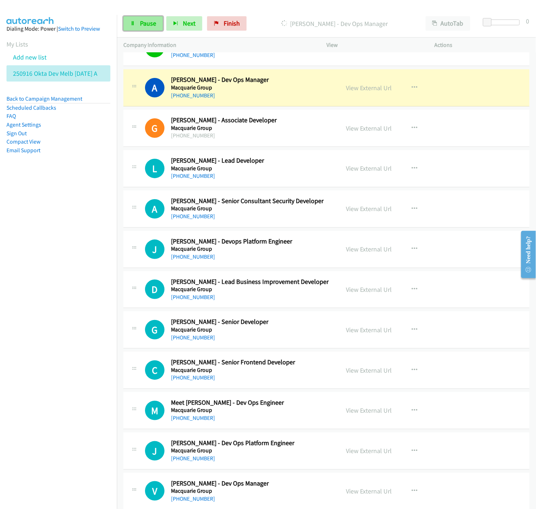
click at [142, 27] on link "Pause" at bounding box center [143, 23] width 40 height 14
click at [362, 89] on link "View External Url" at bounding box center [369, 88] width 46 height 8
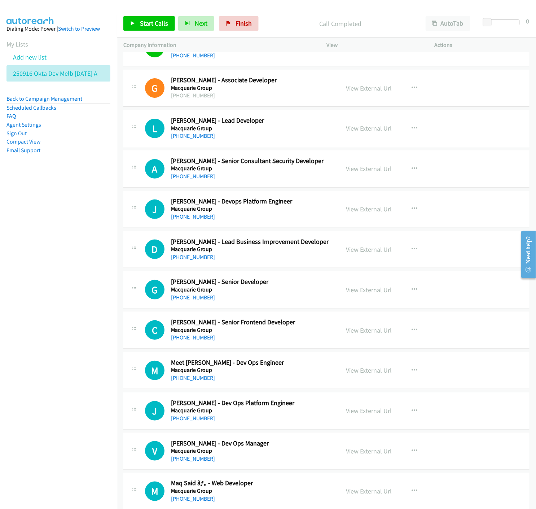
scroll to position [2446, 0]
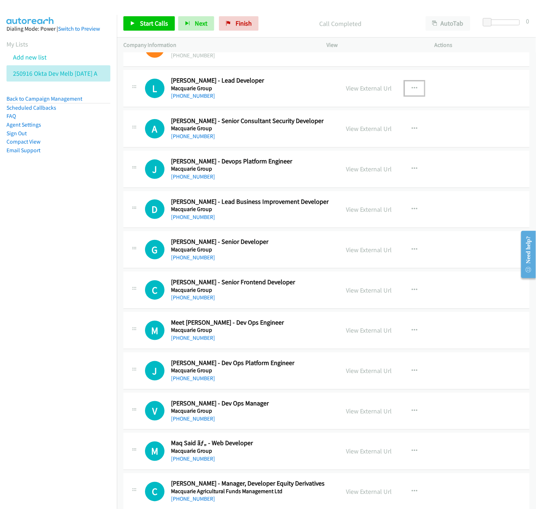
click at [413, 87] on icon "button" at bounding box center [415, 89] width 6 height 6
click at [335, 136] on icon at bounding box center [337, 136] width 5 height 5
click at [125, 24] on link "Start Calls" at bounding box center [149, 23] width 52 height 14
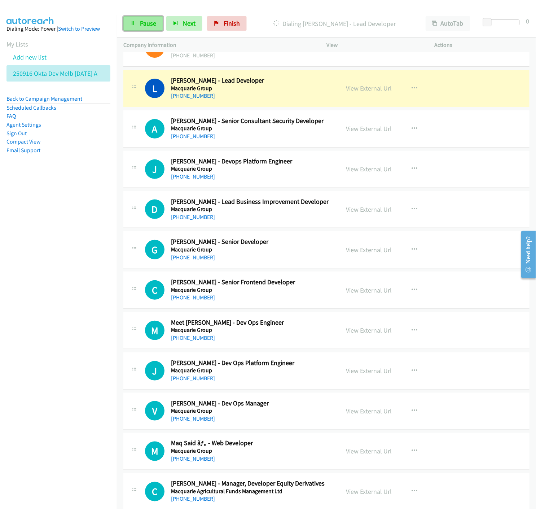
click at [138, 25] on link "Pause" at bounding box center [143, 23] width 40 height 14
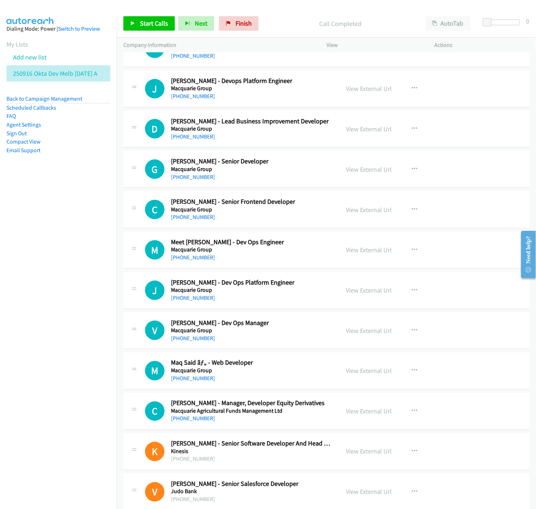
scroll to position [2567, 0]
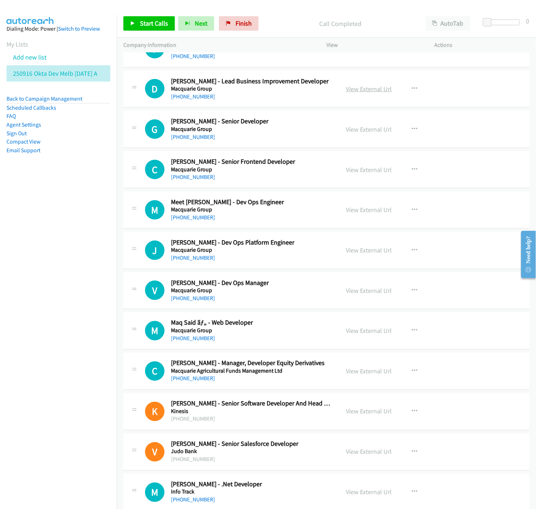
click at [377, 91] on link "View External Url" at bounding box center [369, 89] width 46 height 8
click at [412, 129] on icon "button" at bounding box center [415, 129] width 6 height 6
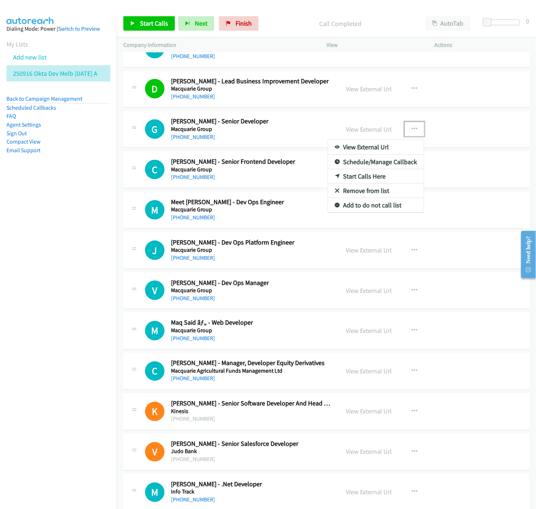
click at [150, 24] on div at bounding box center [268, 254] width 536 height 509
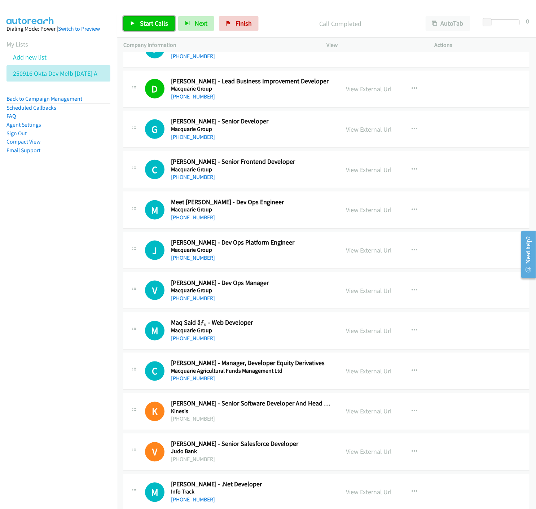
click at [150, 24] on span "Start Calls" at bounding box center [154, 23] width 28 height 8
drag, startPoint x: 128, startPoint y: 24, endPoint x: 78, endPoint y: 70, distance: 68.2
click at [128, 24] on link "Pause" at bounding box center [143, 23] width 40 height 14
click at [413, 131] on icon "button" at bounding box center [415, 129] width 6 height 6
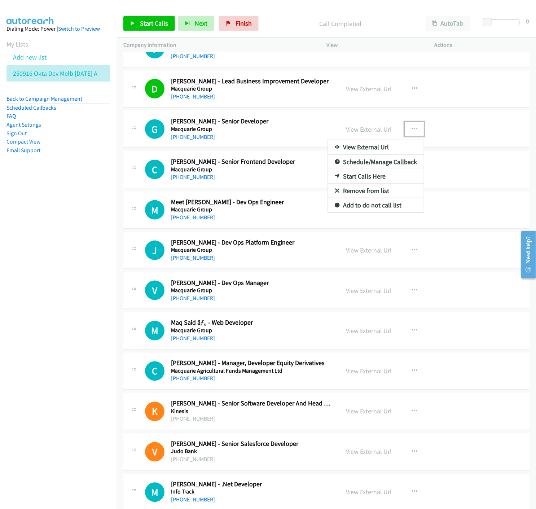
click at [335, 177] on icon at bounding box center [337, 176] width 5 height 5
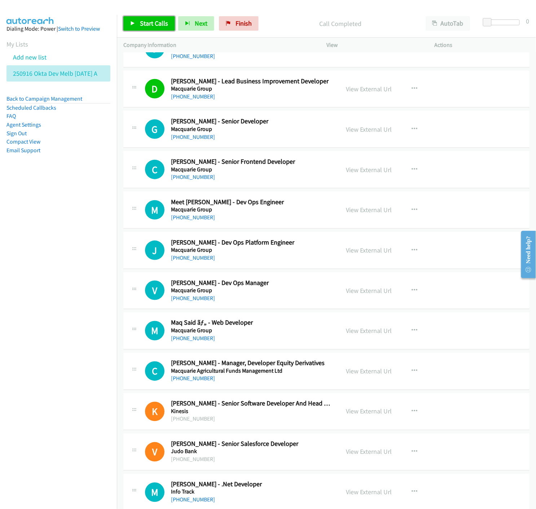
click at [148, 24] on span "Start Calls" at bounding box center [154, 23] width 28 height 8
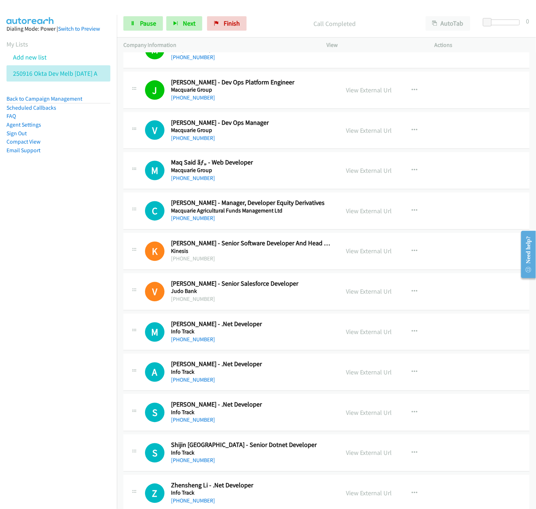
scroll to position [2767, 0]
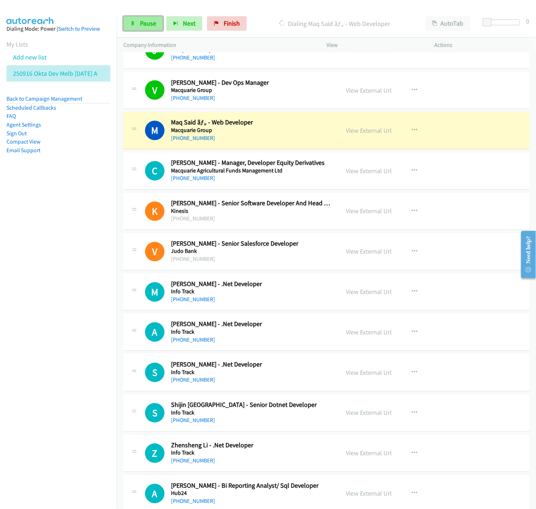
drag, startPoint x: 131, startPoint y: 22, endPoint x: 130, endPoint y: 26, distance: 4.1
click at [131, 22] on icon at bounding box center [132, 23] width 5 height 5
click at [358, 133] on link "View External Url" at bounding box center [369, 131] width 46 height 8
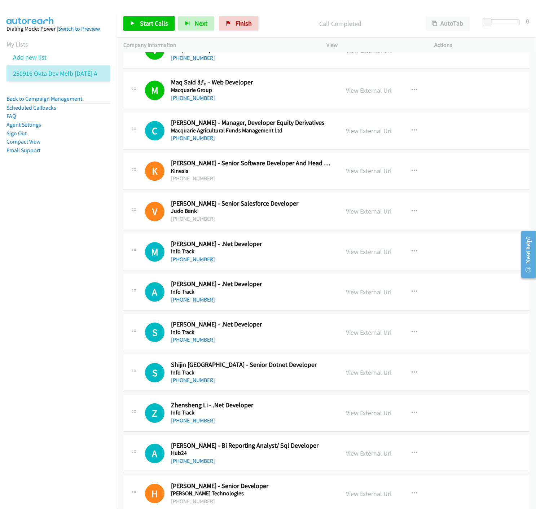
scroll to position [2847, 0]
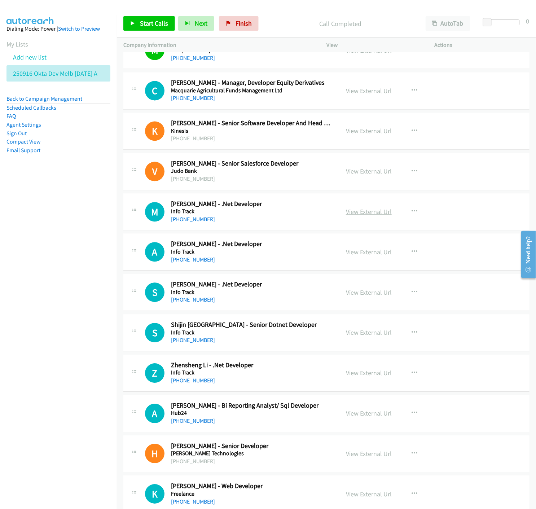
click at [358, 210] on link "View External Url" at bounding box center [369, 212] width 46 height 8
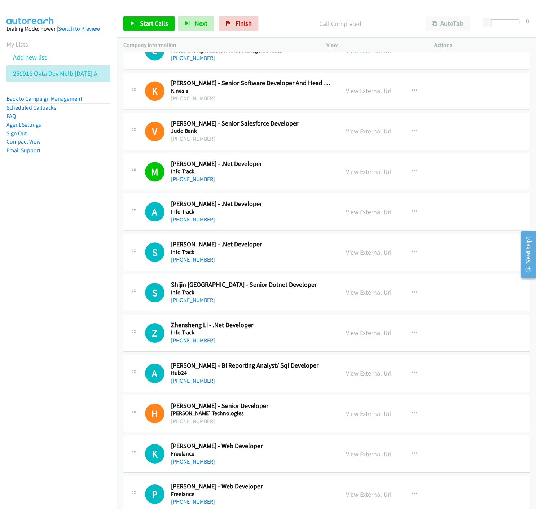
scroll to position [2928, 0]
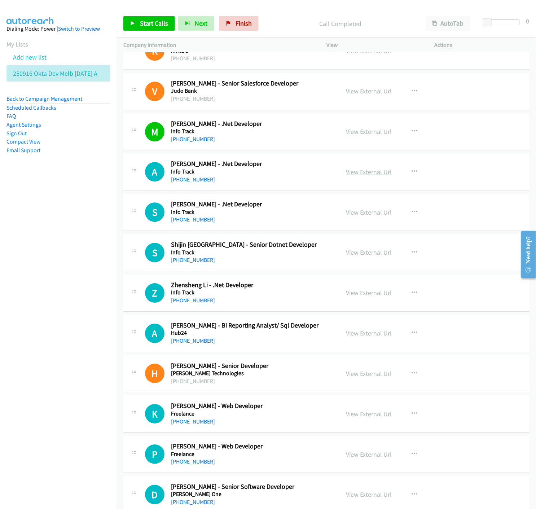
click at [363, 171] on link "View External Url" at bounding box center [369, 172] width 46 height 8
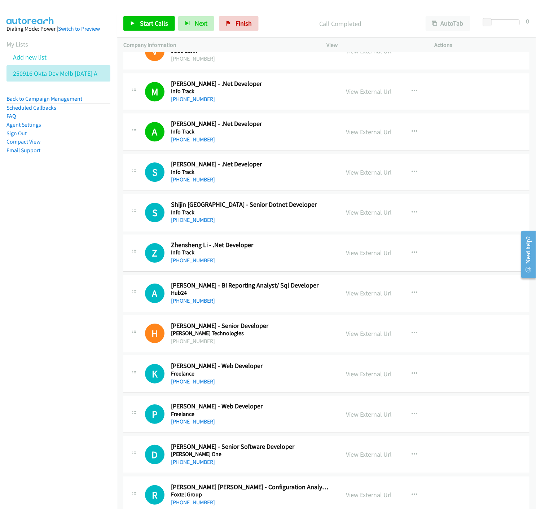
scroll to position [3008, 0]
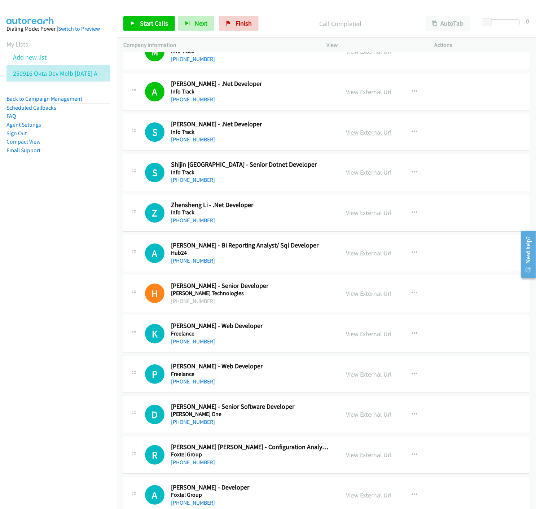
click at [365, 134] on link "View External Url" at bounding box center [369, 132] width 46 height 8
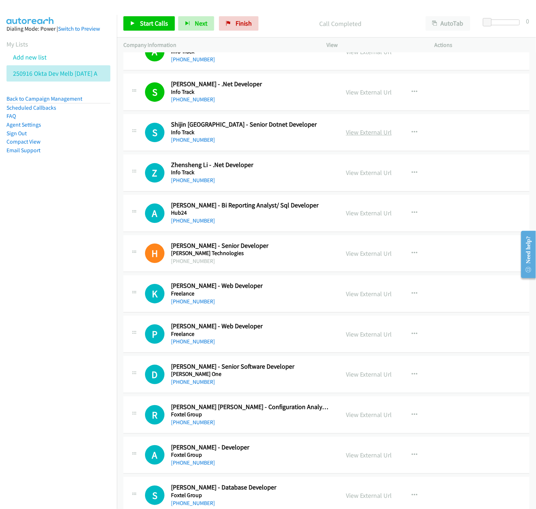
click at [356, 133] on link "View External Url" at bounding box center [369, 132] width 46 height 8
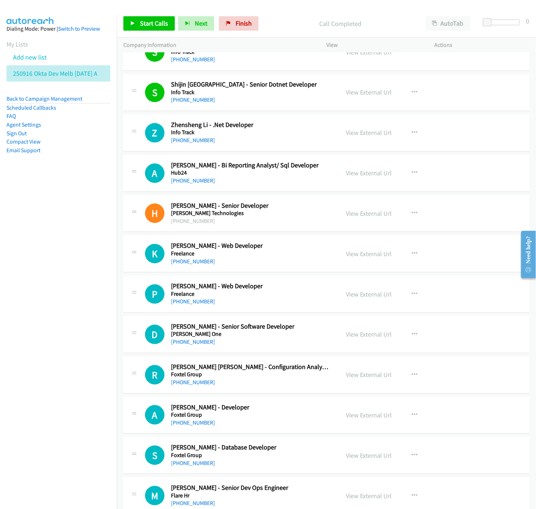
scroll to position [3128, 0]
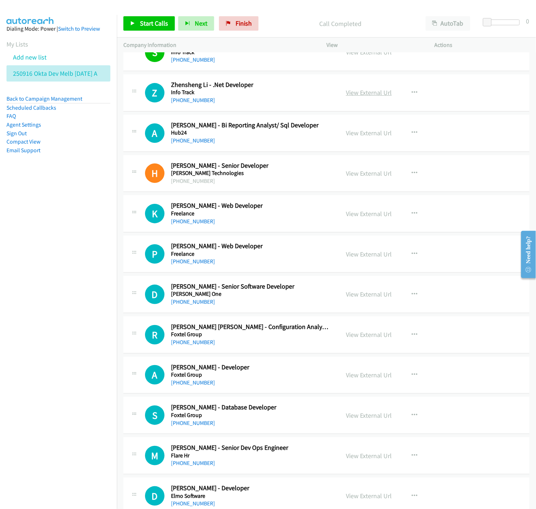
click at [356, 96] on link "View External Url" at bounding box center [369, 92] width 46 height 8
click at [360, 136] on link "View External Url" at bounding box center [369, 133] width 46 height 8
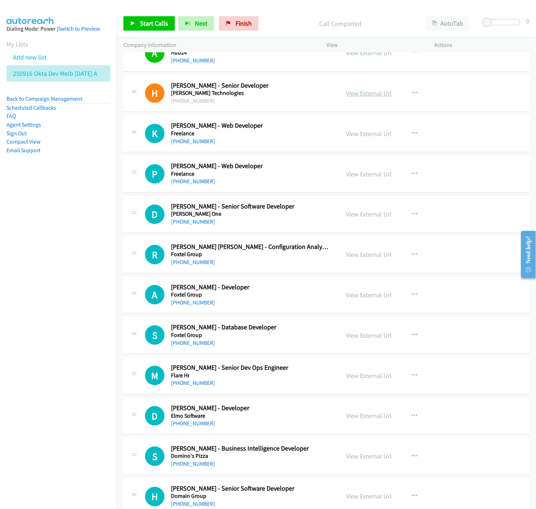
click at [365, 91] on link "View External Url" at bounding box center [369, 93] width 46 height 8
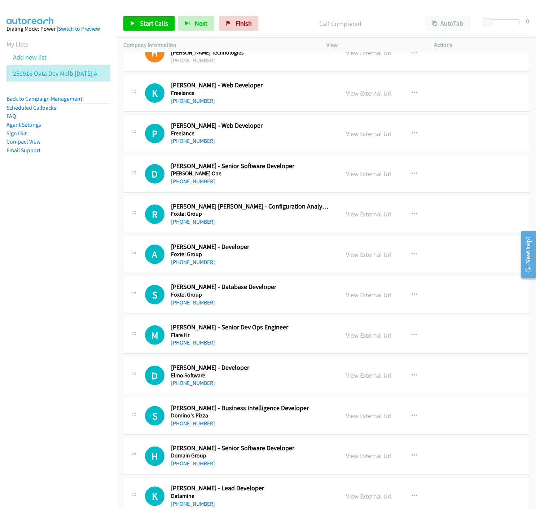
click at [376, 95] on link "View External Url" at bounding box center [369, 93] width 46 height 8
click at [378, 136] on link "View External Url" at bounding box center [369, 134] width 46 height 8
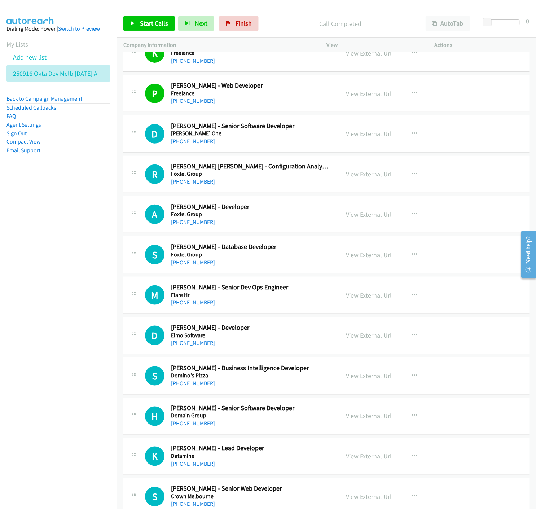
scroll to position [3329, 0]
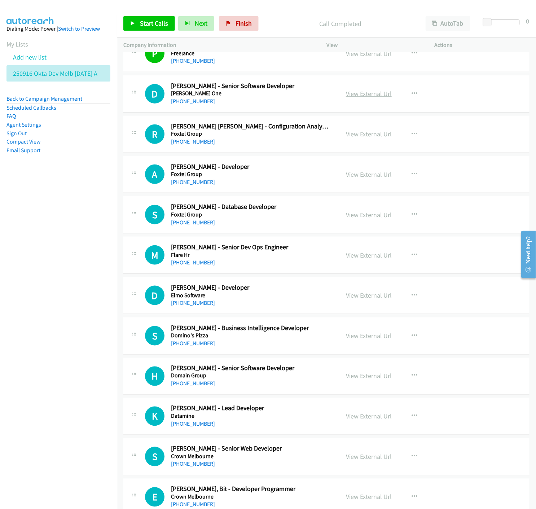
click at [356, 96] on link "View External Url" at bounding box center [369, 94] width 46 height 8
click at [351, 134] on link "View External Url" at bounding box center [369, 134] width 46 height 8
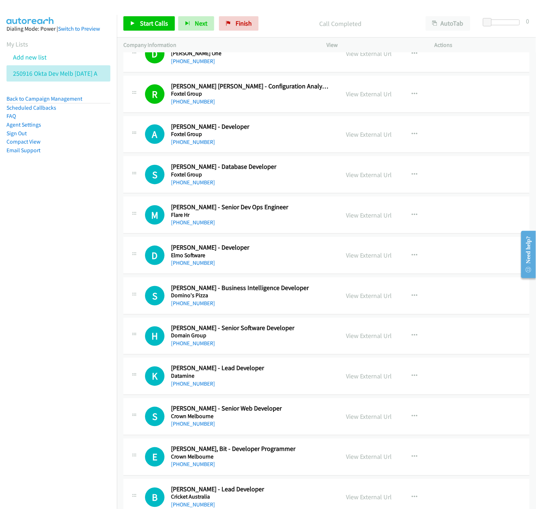
scroll to position [3409, 0]
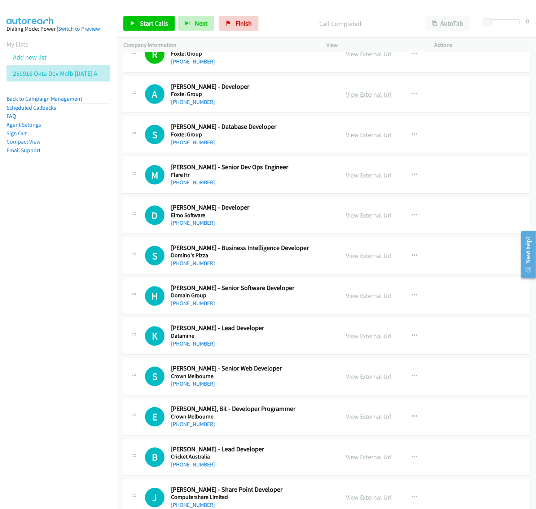
click at [359, 98] on link "View External Url" at bounding box center [369, 94] width 46 height 8
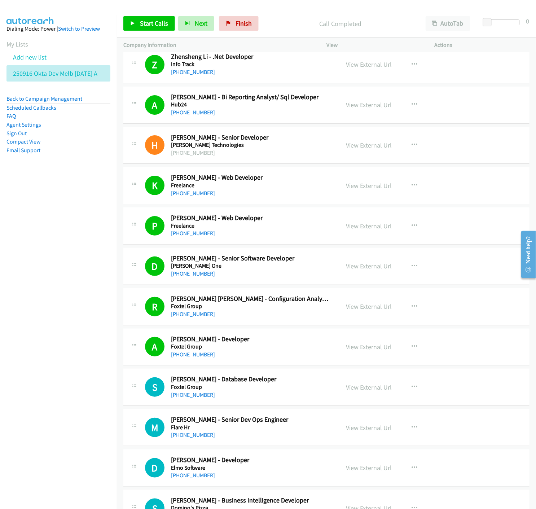
scroll to position [3397, 0]
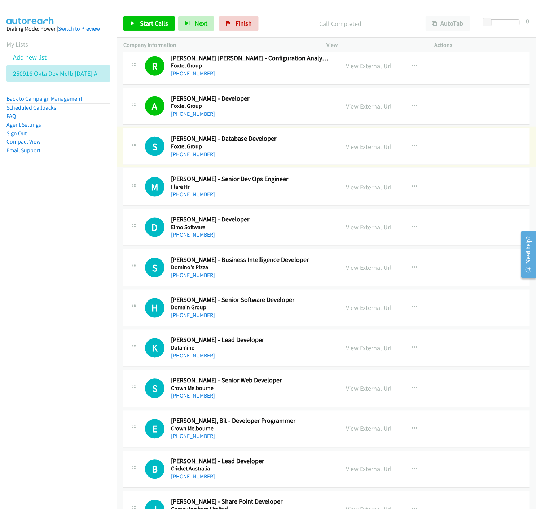
click at [362, 147] on link "View External Url" at bounding box center [369, 147] width 46 height 8
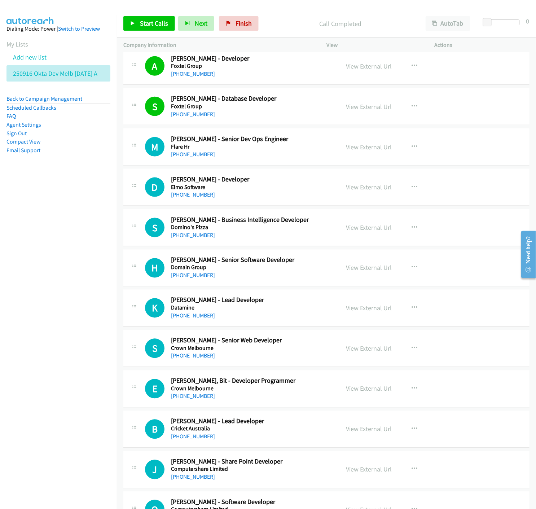
scroll to position [3477, 0]
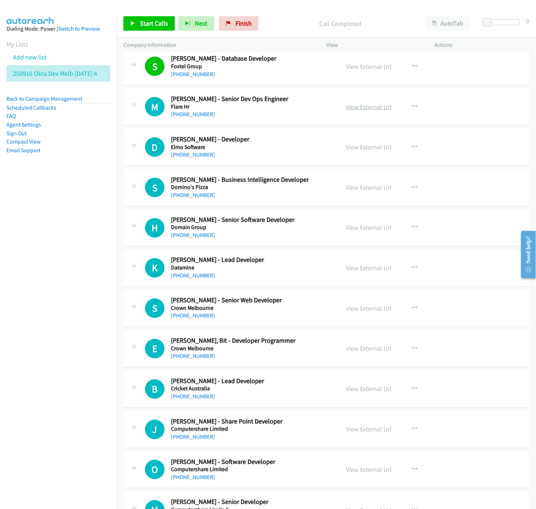
click at [354, 109] on link "View External Url" at bounding box center [369, 107] width 46 height 8
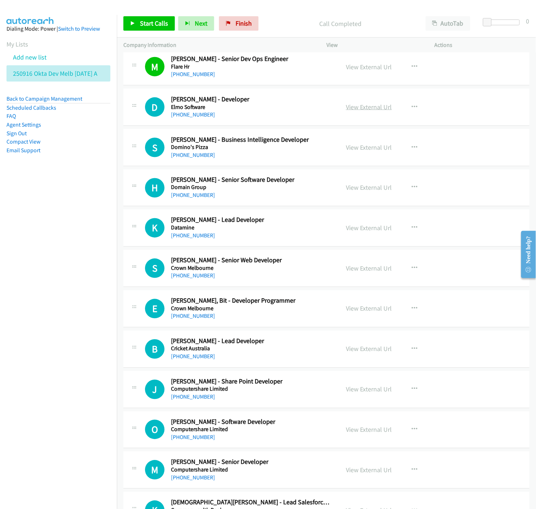
click at [367, 106] on link "View External Url" at bounding box center [369, 107] width 46 height 8
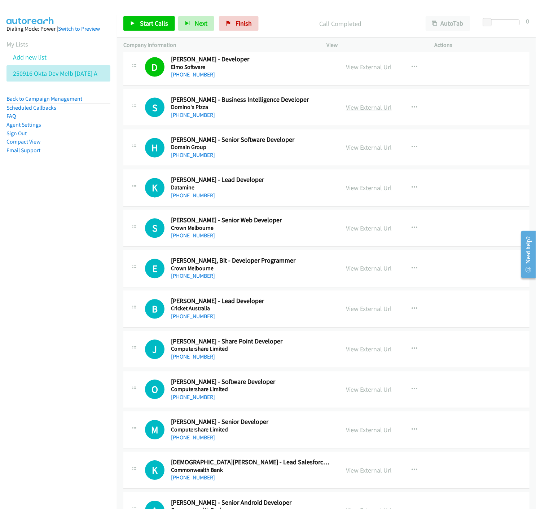
click at [373, 110] on link "View External Url" at bounding box center [369, 107] width 46 height 8
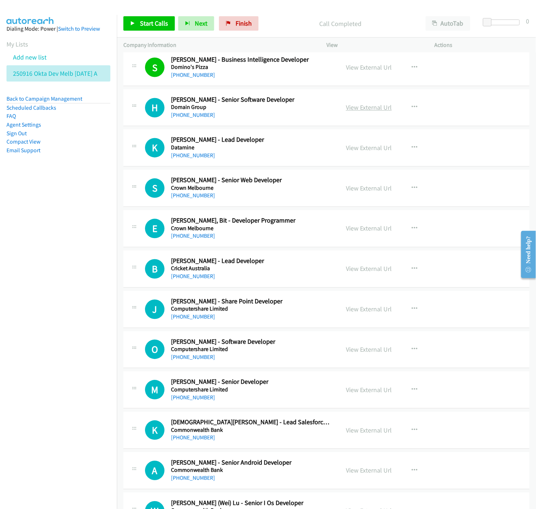
click at [363, 110] on link "View External Url" at bounding box center [369, 108] width 46 height 8
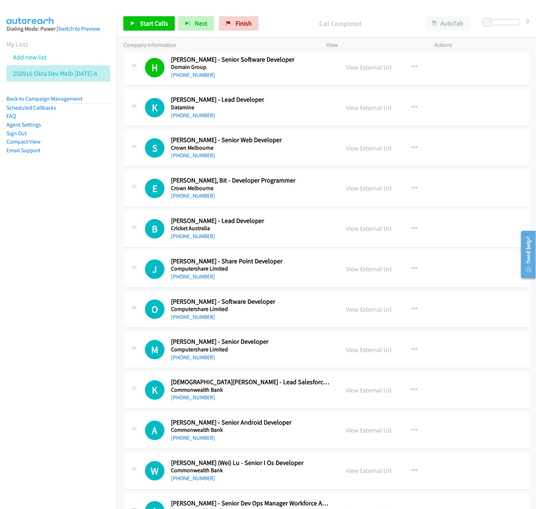
scroll to position [3678, 0]
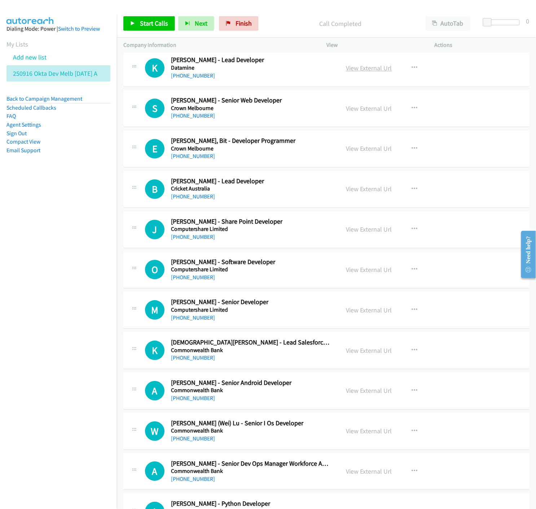
click at [362, 71] on link "View External Url" at bounding box center [369, 68] width 46 height 8
click at [376, 112] on link "View External Url" at bounding box center [369, 108] width 46 height 8
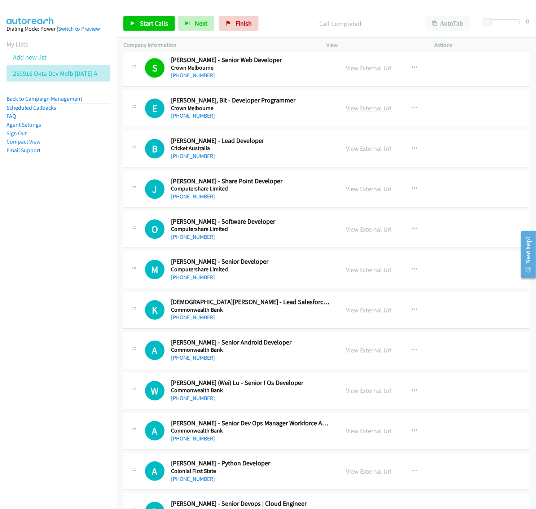
click at [355, 110] on link "View External Url" at bounding box center [369, 108] width 46 height 8
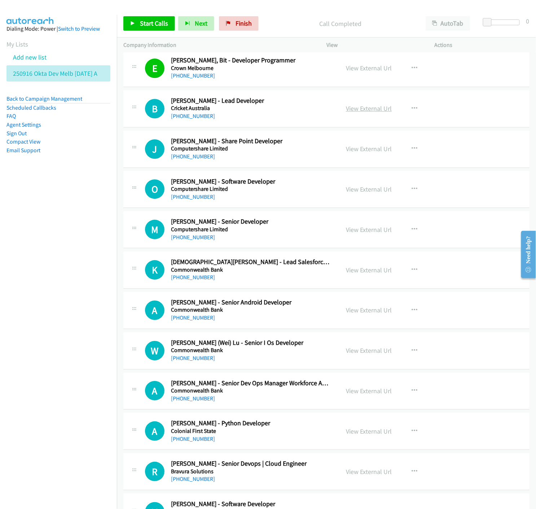
click at [351, 107] on link "View External Url" at bounding box center [369, 108] width 46 height 8
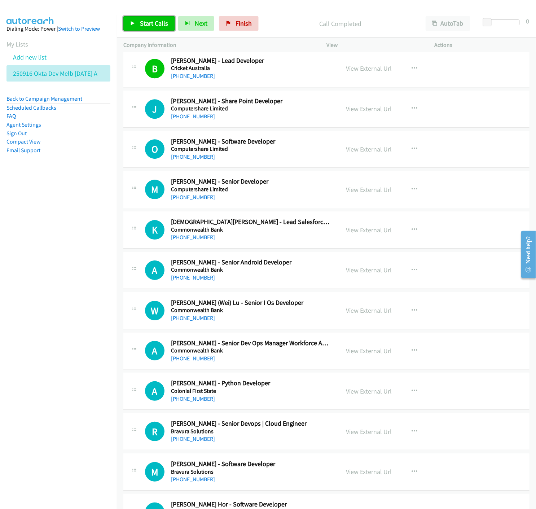
click at [131, 25] on icon at bounding box center [132, 23] width 5 height 5
click at [142, 23] on span "Pause" at bounding box center [148, 23] width 16 height 8
click at [412, 109] on icon "button" at bounding box center [415, 109] width 6 height 6
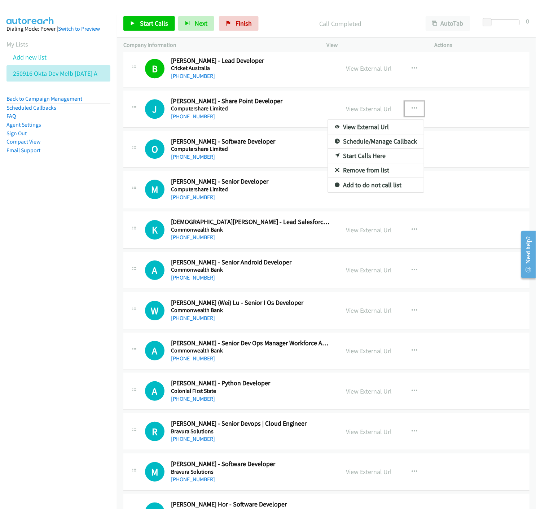
click at [335, 157] on icon at bounding box center [337, 156] width 5 height 5
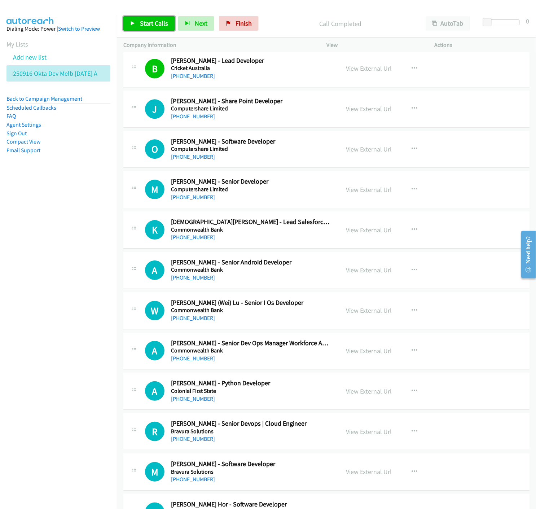
click at [138, 22] on link "Start Calls" at bounding box center [149, 23] width 52 height 14
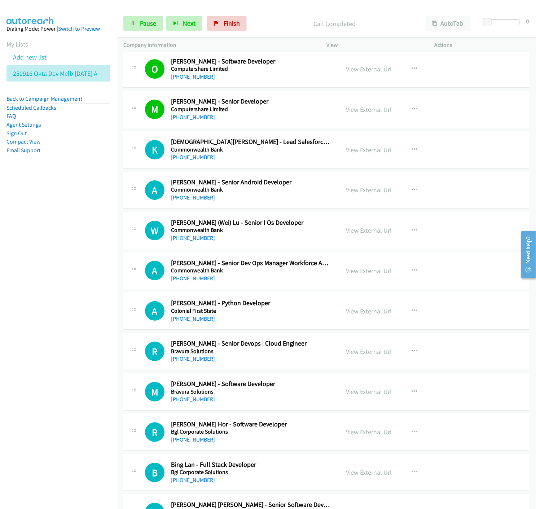
scroll to position [3918, 0]
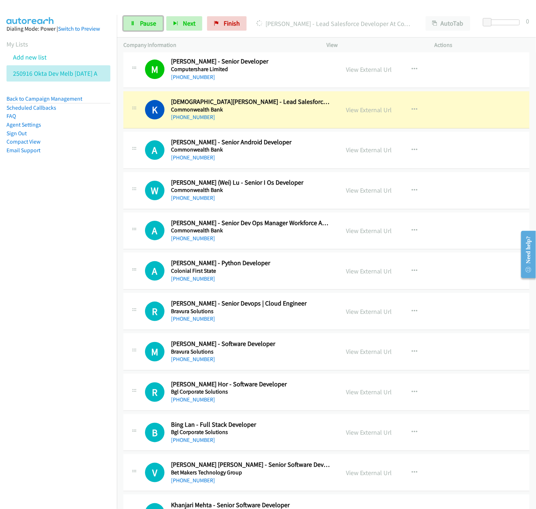
drag, startPoint x: 136, startPoint y: 23, endPoint x: 146, endPoint y: 34, distance: 14.6
click at [136, 22] on link "Pause" at bounding box center [143, 23] width 40 height 14
click at [359, 110] on link "View External Url" at bounding box center [369, 110] width 46 height 8
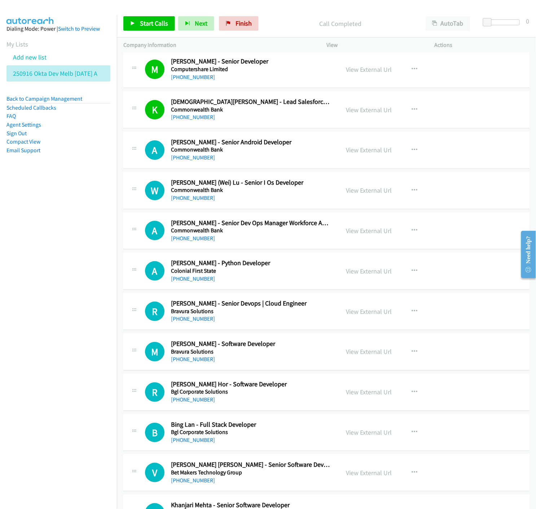
scroll to position [3958, 0]
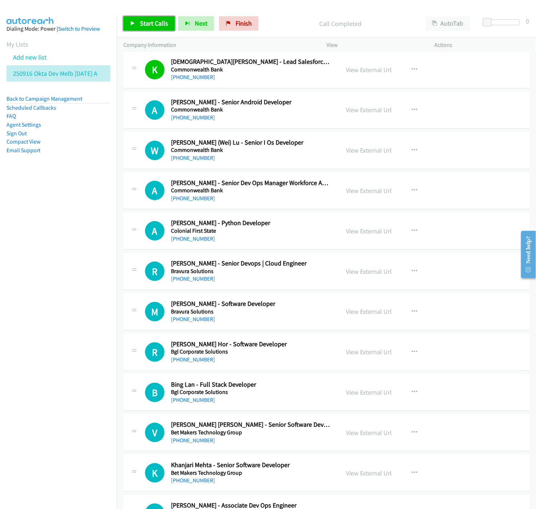
click at [143, 25] on span "Start Calls" at bounding box center [154, 23] width 28 height 8
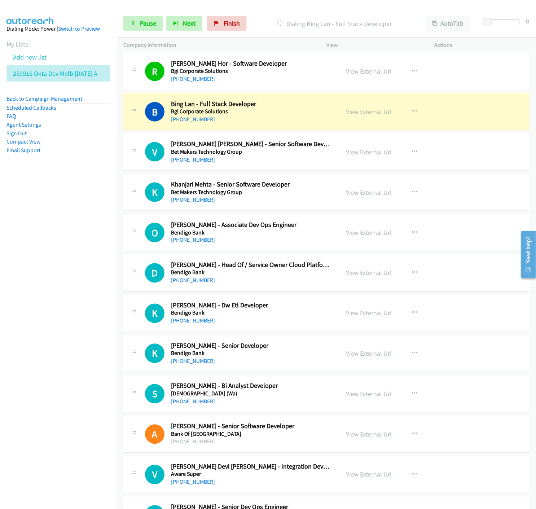
scroll to position [4279, 0]
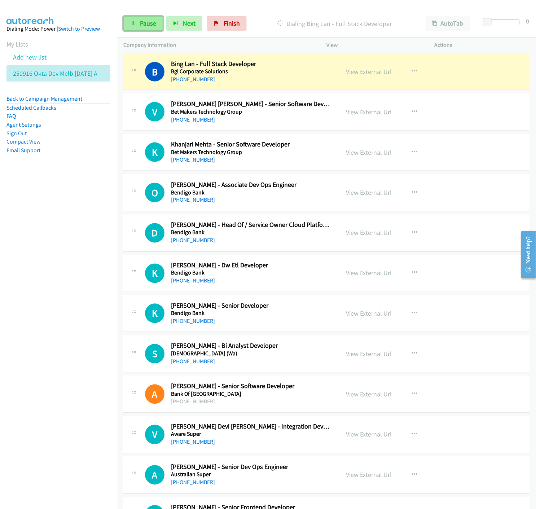
click at [138, 26] on link "Pause" at bounding box center [143, 23] width 40 height 14
click at [358, 73] on link "View External Url" at bounding box center [369, 72] width 46 height 8
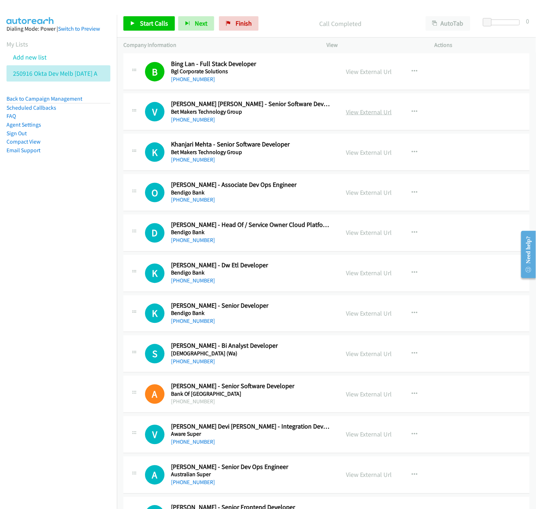
click at [361, 114] on link "View External Url" at bounding box center [369, 112] width 46 height 8
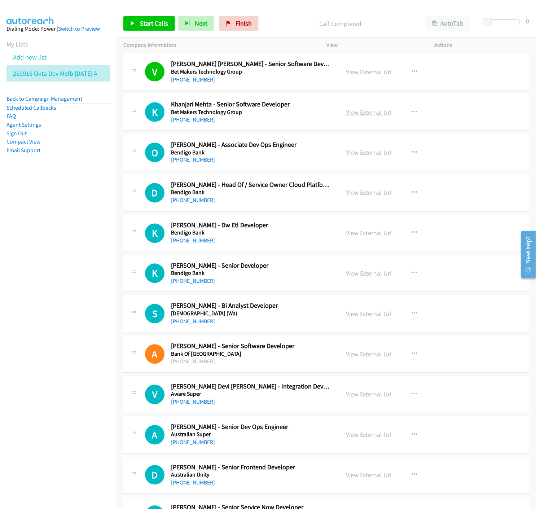
click at [356, 113] on link "View External Url" at bounding box center [369, 112] width 46 height 8
